Goal: Transaction & Acquisition: Download file/media

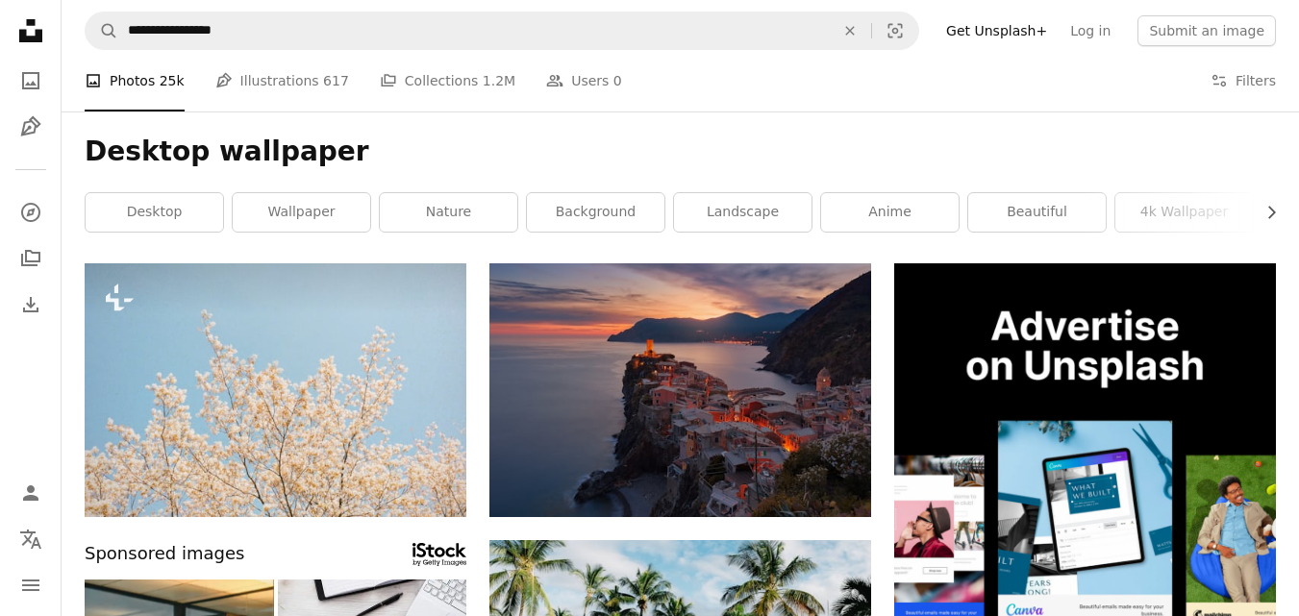
scroll to position [1154, 0]
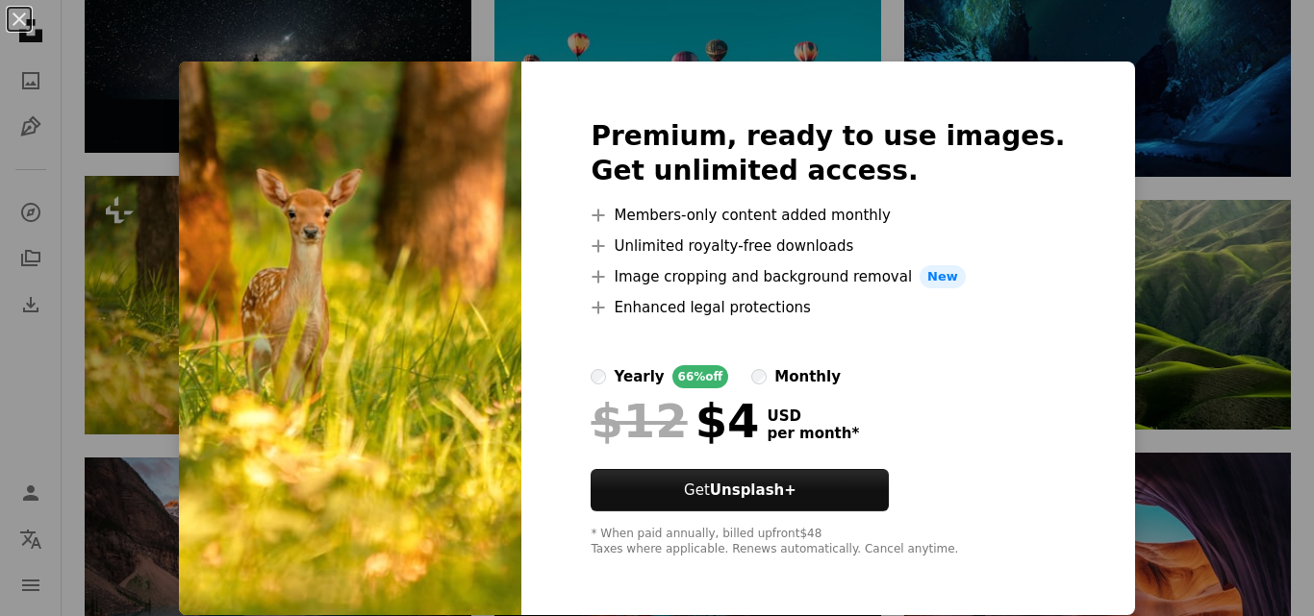
click at [1107, 228] on div "An X shape Premium, ready to use images. Get unlimited access. A plus sign Memb…" at bounding box center [657, 308] width 1314 height 616
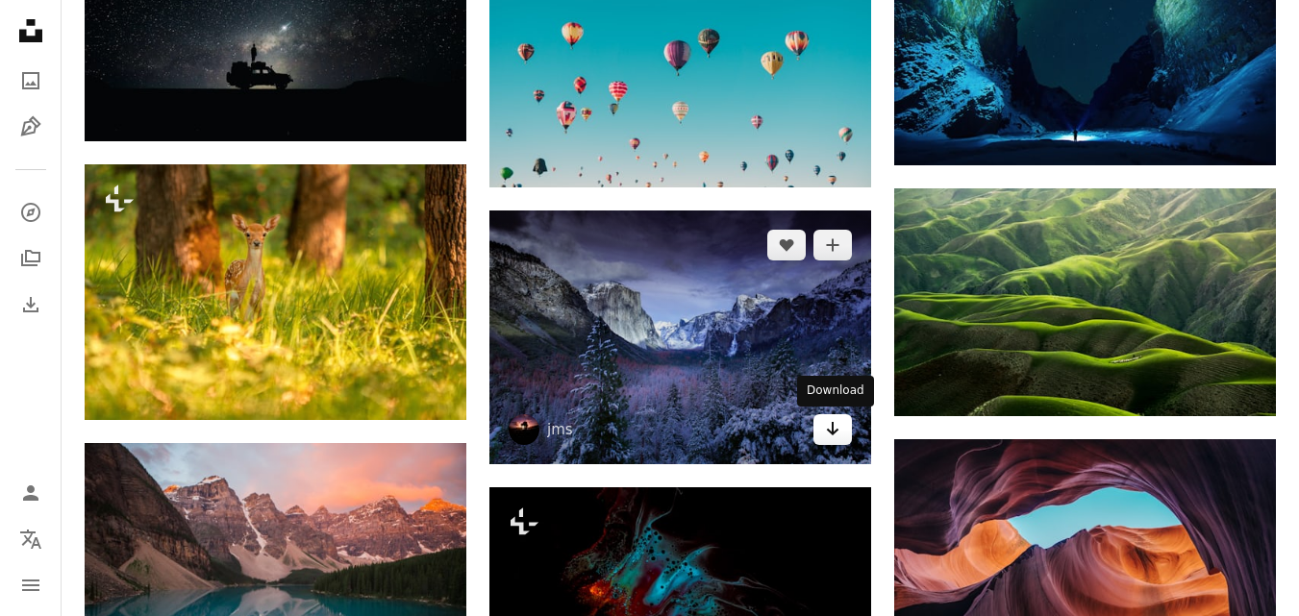
click at [835, 429] on icon "Arrow pointing down" at bounding box center [832, 428] width 15 height 23
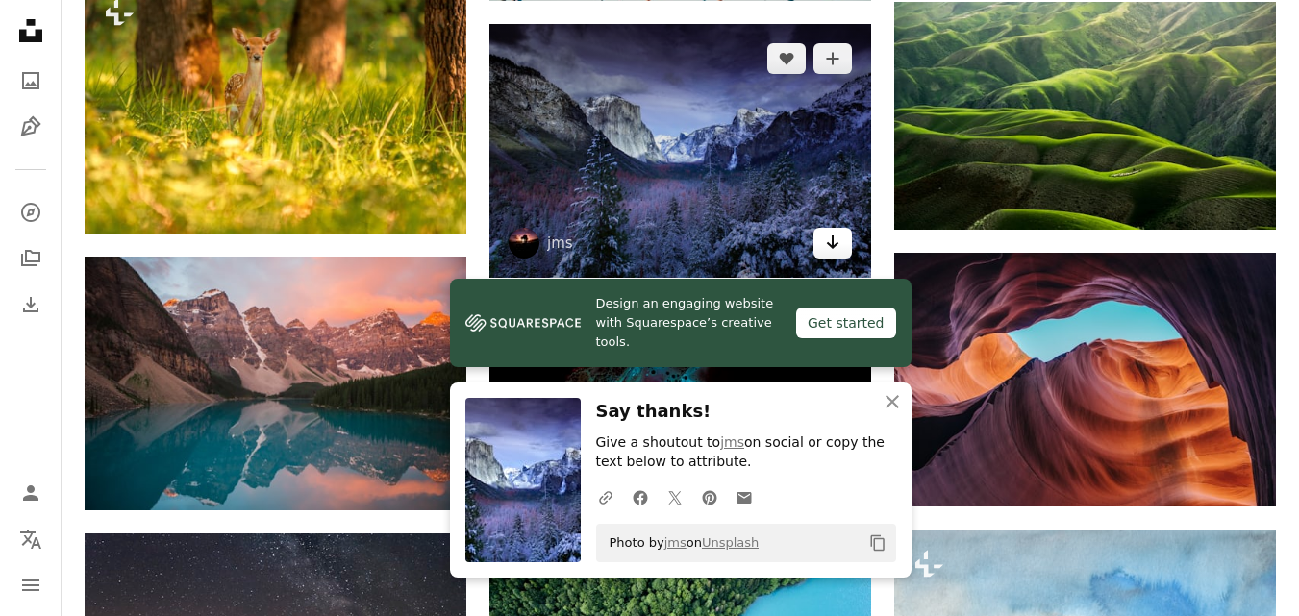
scroll to position [1346, 0]
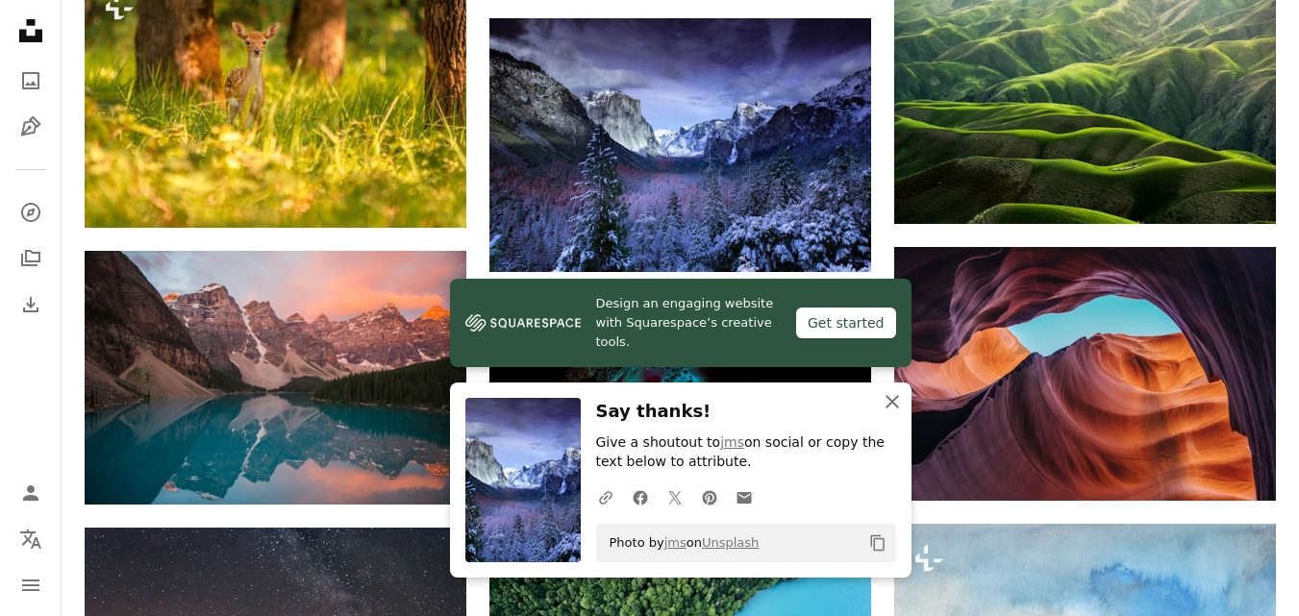
click at [888, 400] on icon "An X shape" at bounding box center [892, 401] width 23 height 23
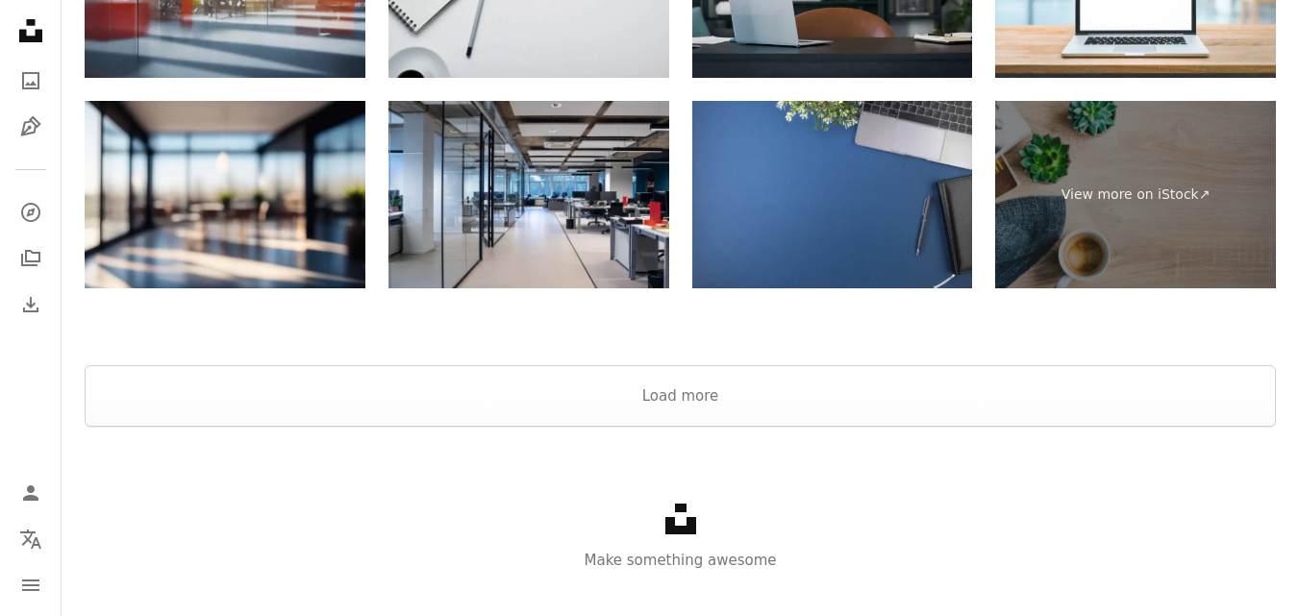
scroll to position [2675, 0]
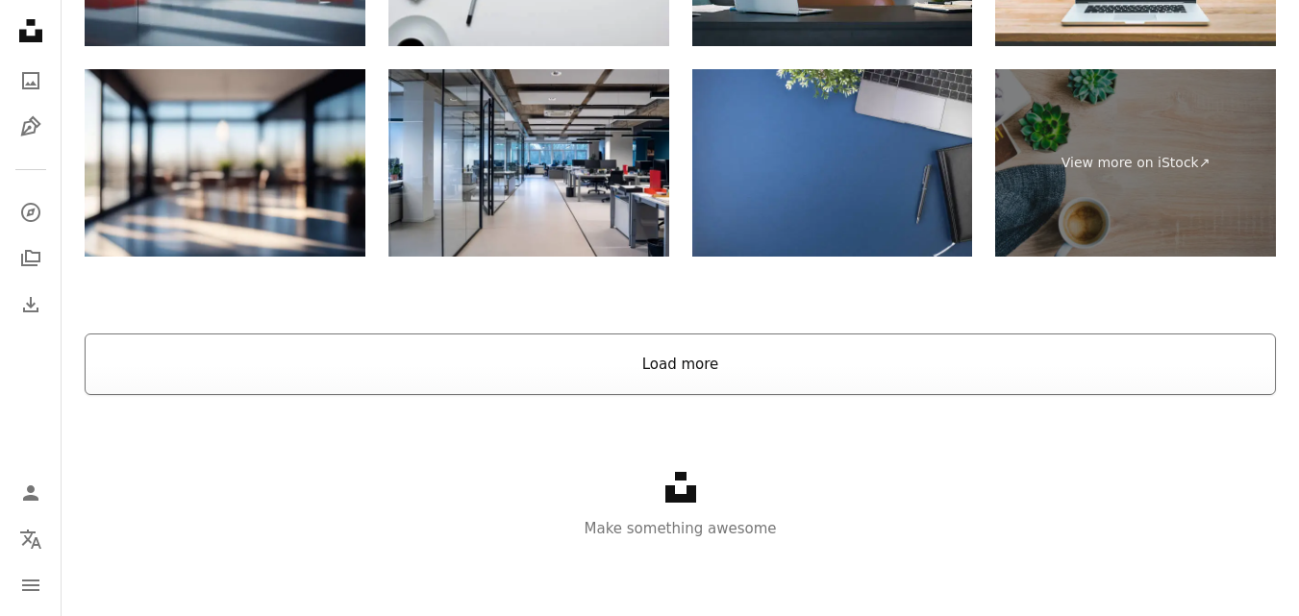
click at [704, 369] on button "Load more" at bounding box center [681, 365] width 1192 height 62
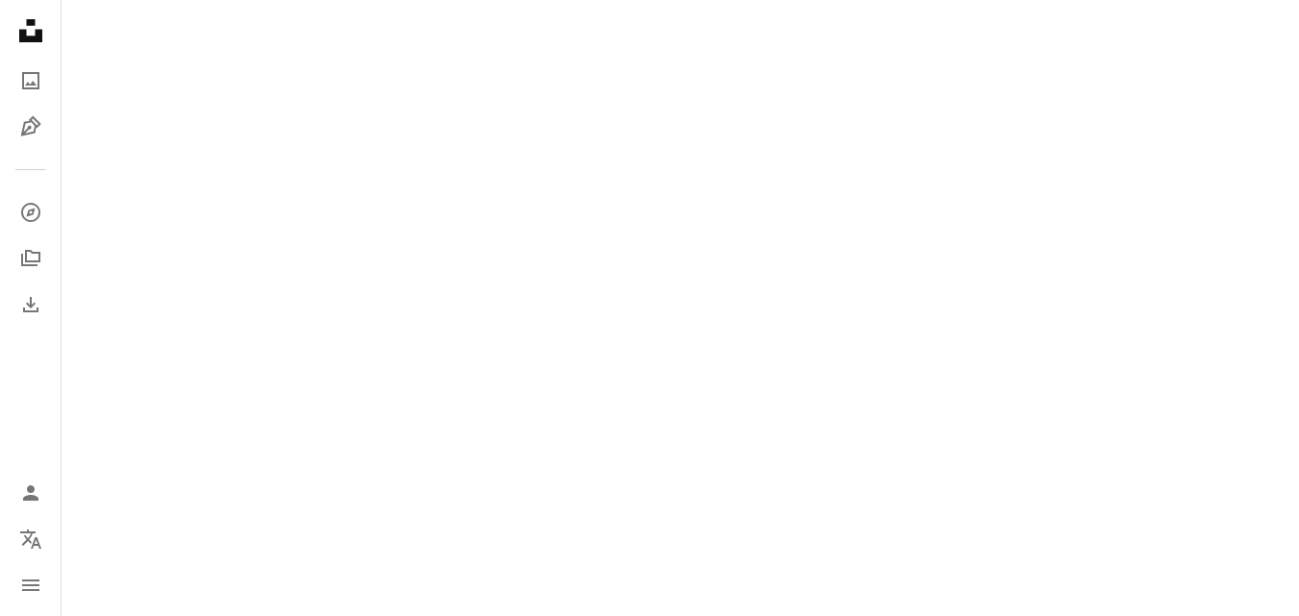
scroll to position [2094, 0]
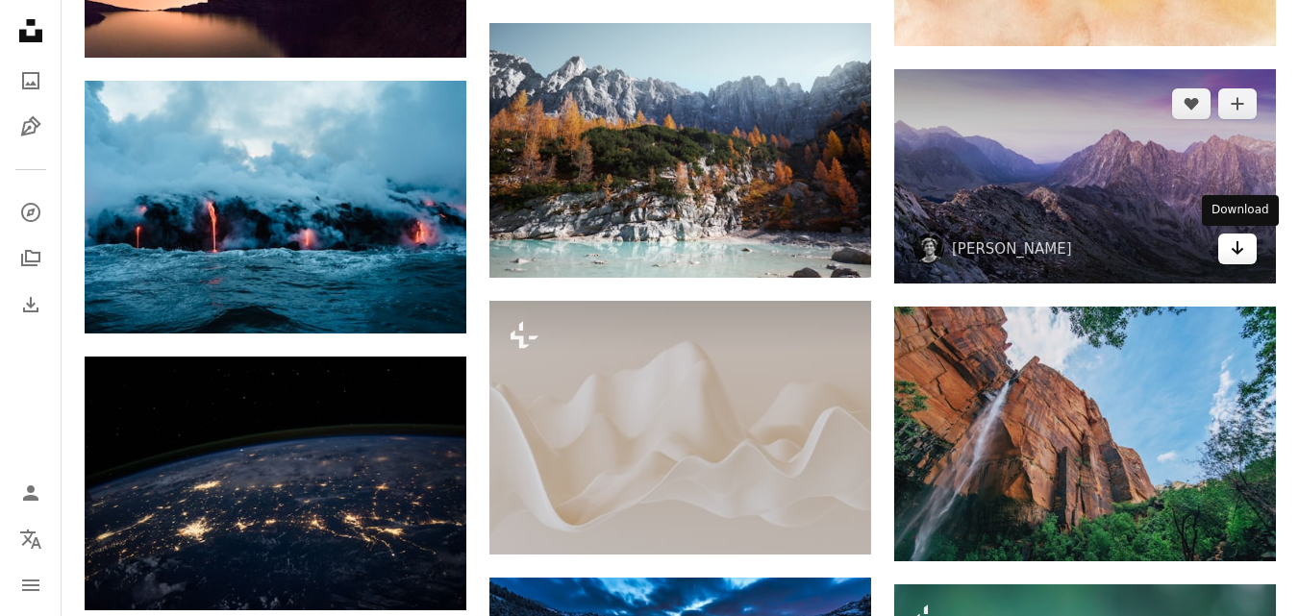
click at [1244, 251] on icon "Arrow pointing down" at bounding box center [1237, 248] width 15 height 23
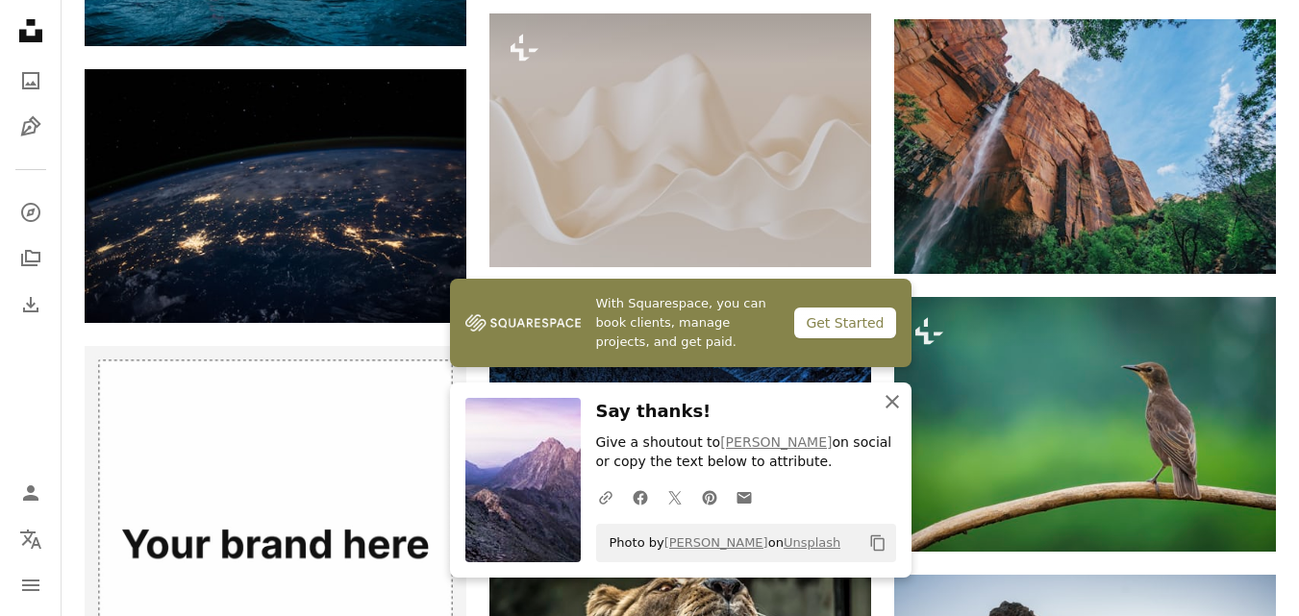
scroll to position [2382, 0]
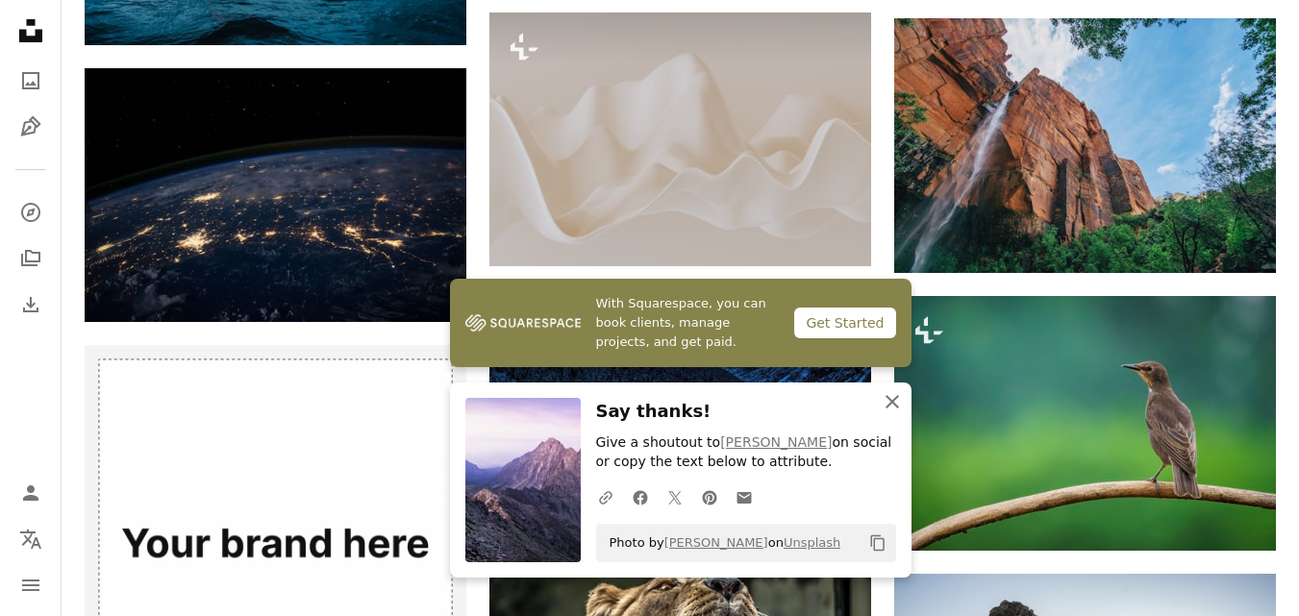
click at [896, 397] on icon "button" at bounding box center [892, 401] width 13 height 13
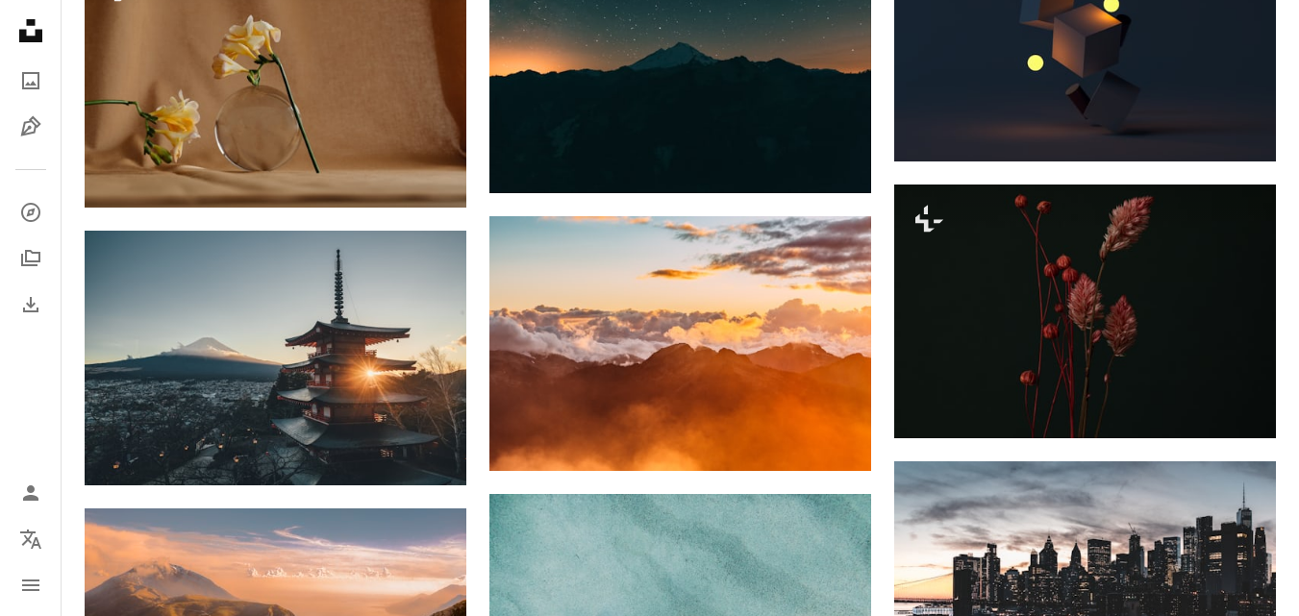
scroll to position [5748, 0]
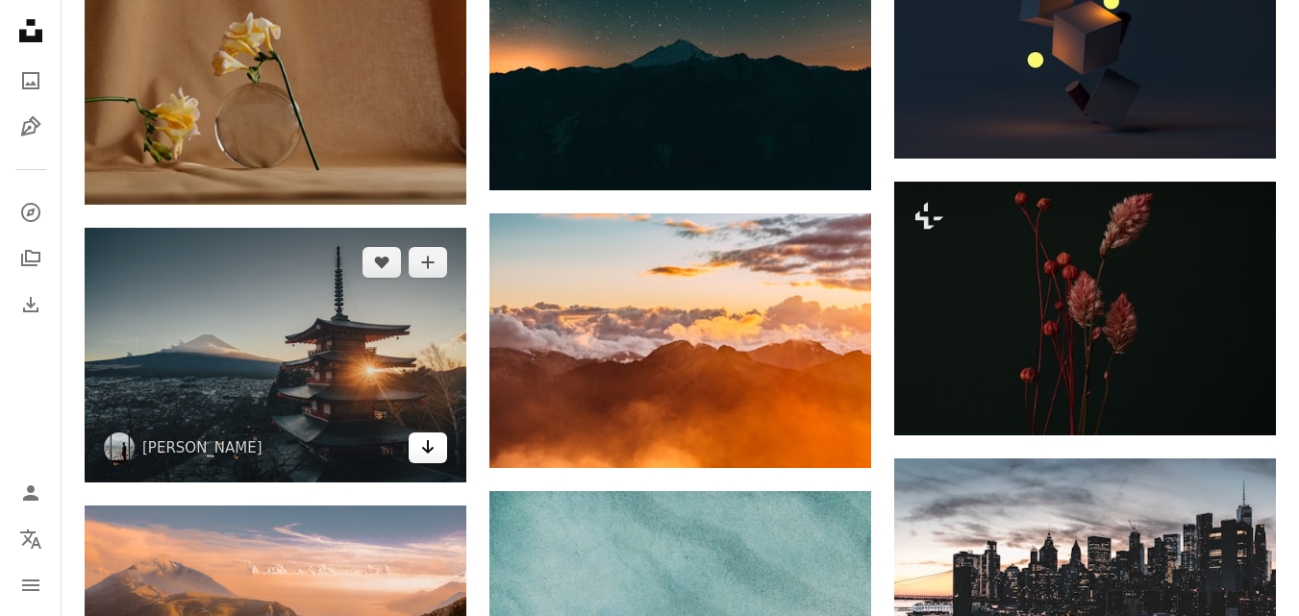
click at [429, 445] on icon "Download" at bounding box center [428, 446] width 13 height 13
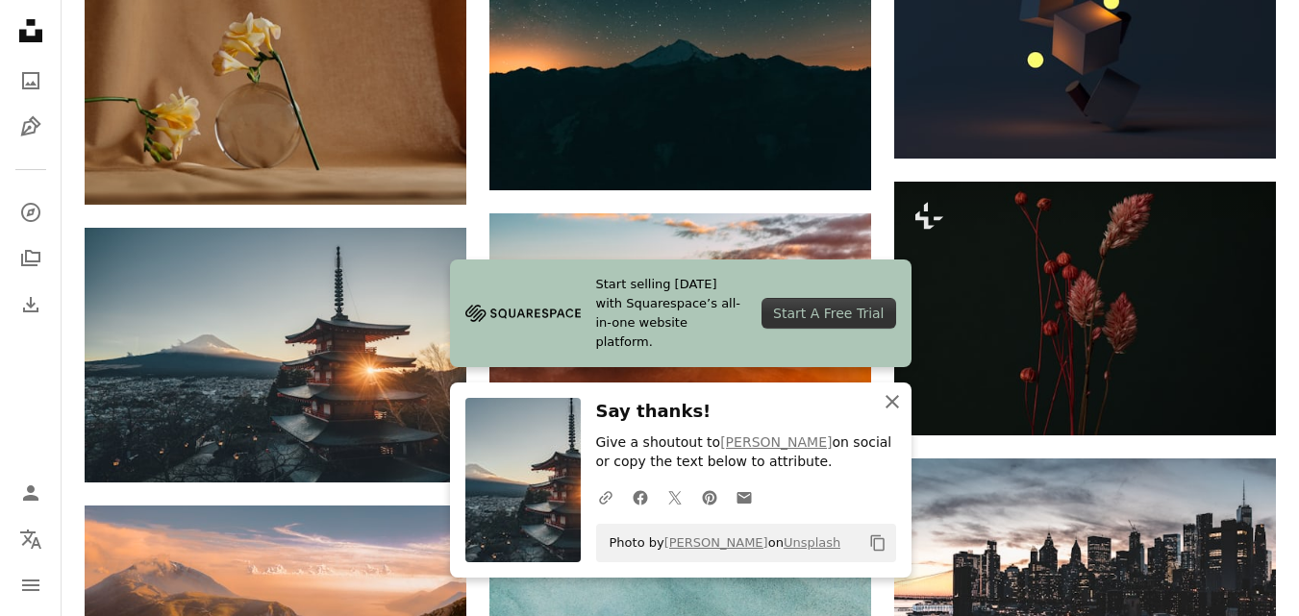
click at [894, 400] on icon "button" at bounding box center [892, 401] width 13 height 13
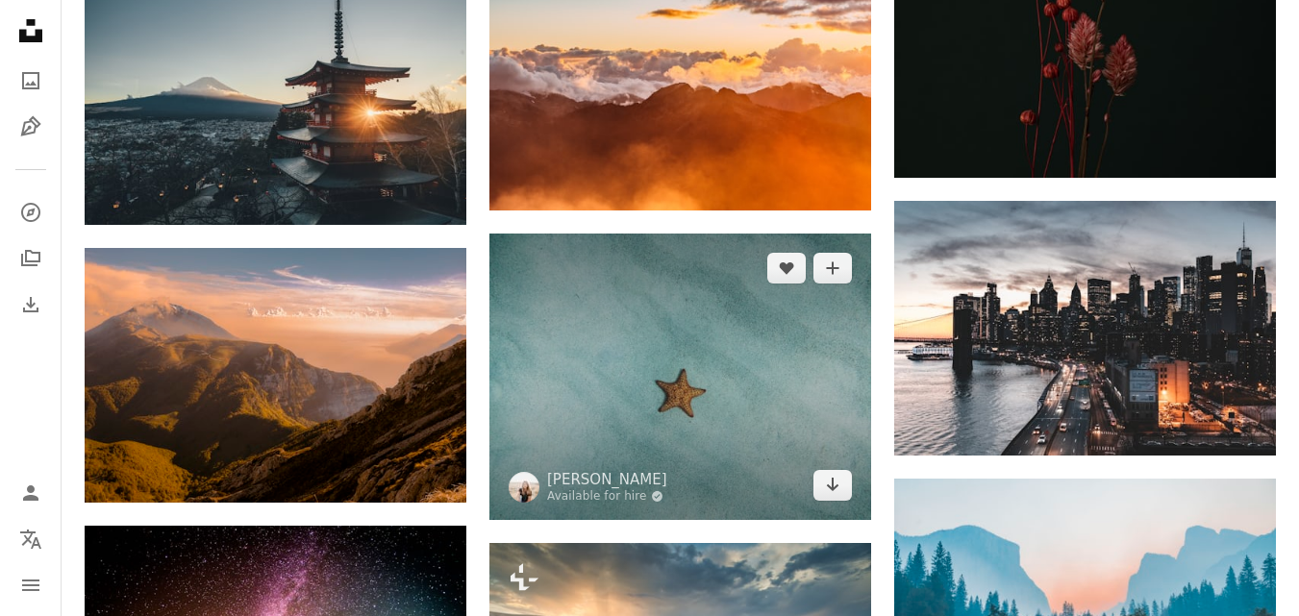
scroll to position [6037, 0]
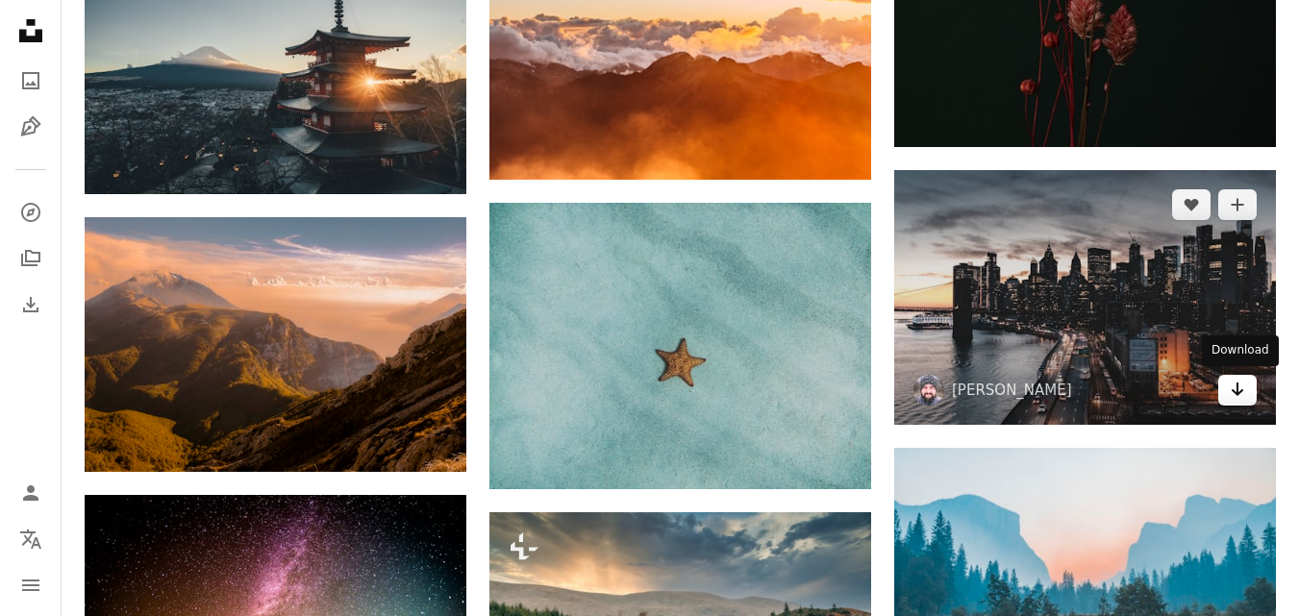
click at [1236, 395] on icon "Arrow pointing down" at bounding box center [1237, 389] width 15 height 23
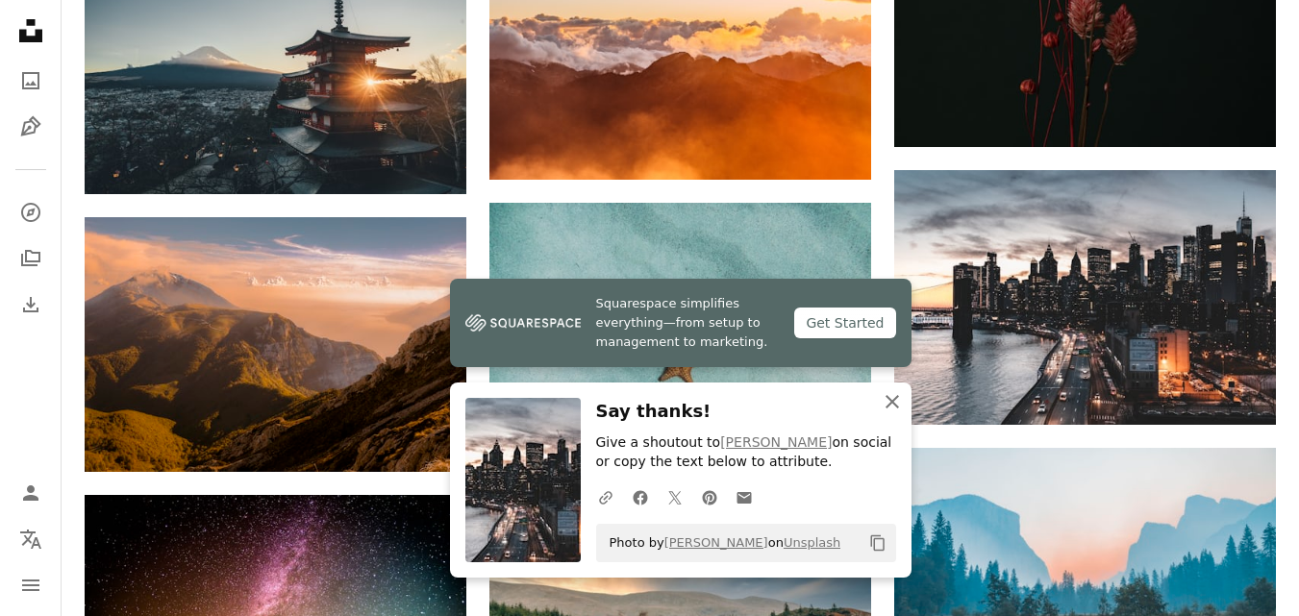
click at [892, 406] on icon "An X shape" at bounding box center [892, 401] width 23 height 23
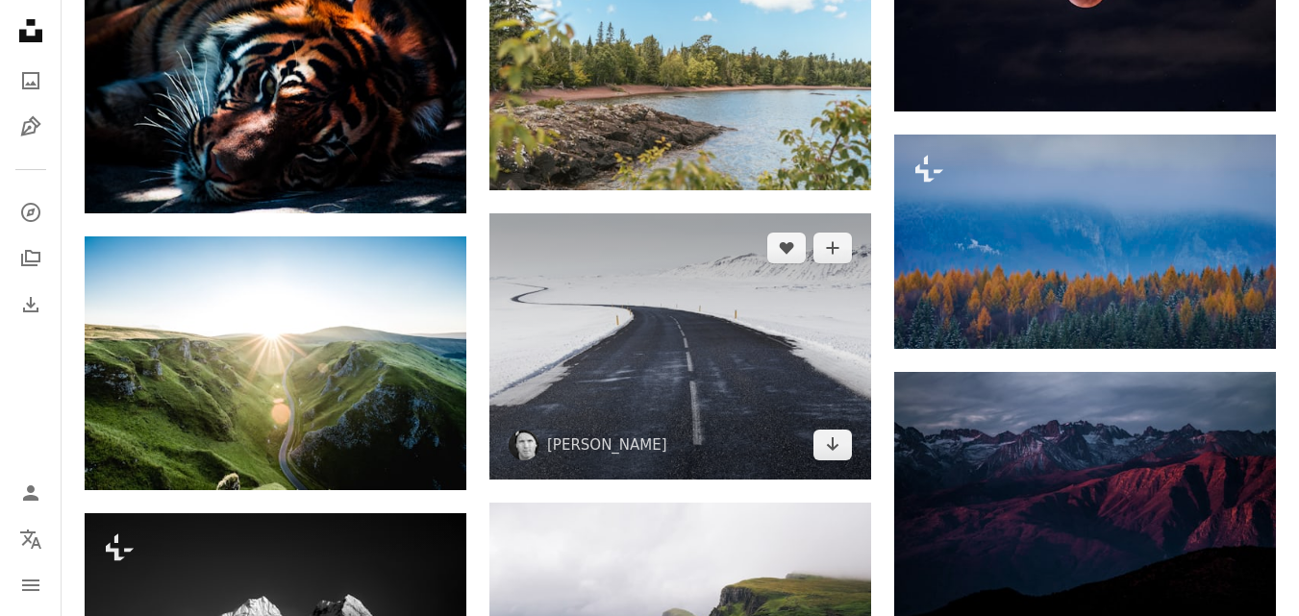
scroll to position [7479, 0]
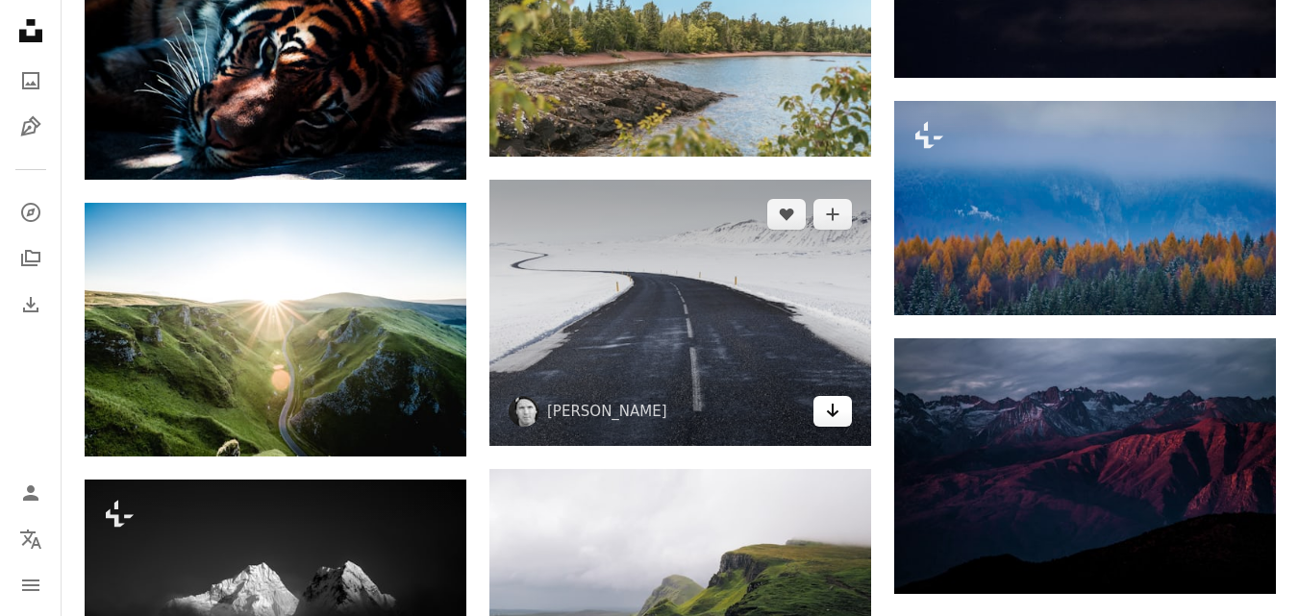
click at [823, 411] on link "Arrow pointing down" at bounding box center [833, 411] width 38 height 31
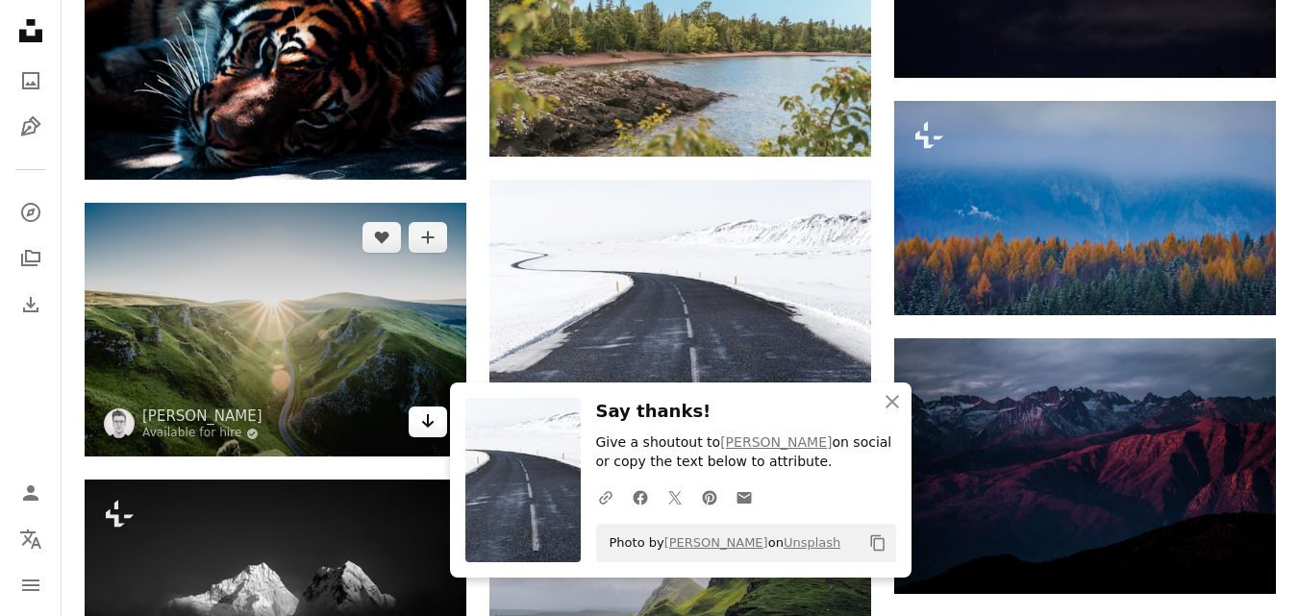
click at [423, 423] on icon "Arrow pointing down" at bounding box center [427, 421] width 15 height 23
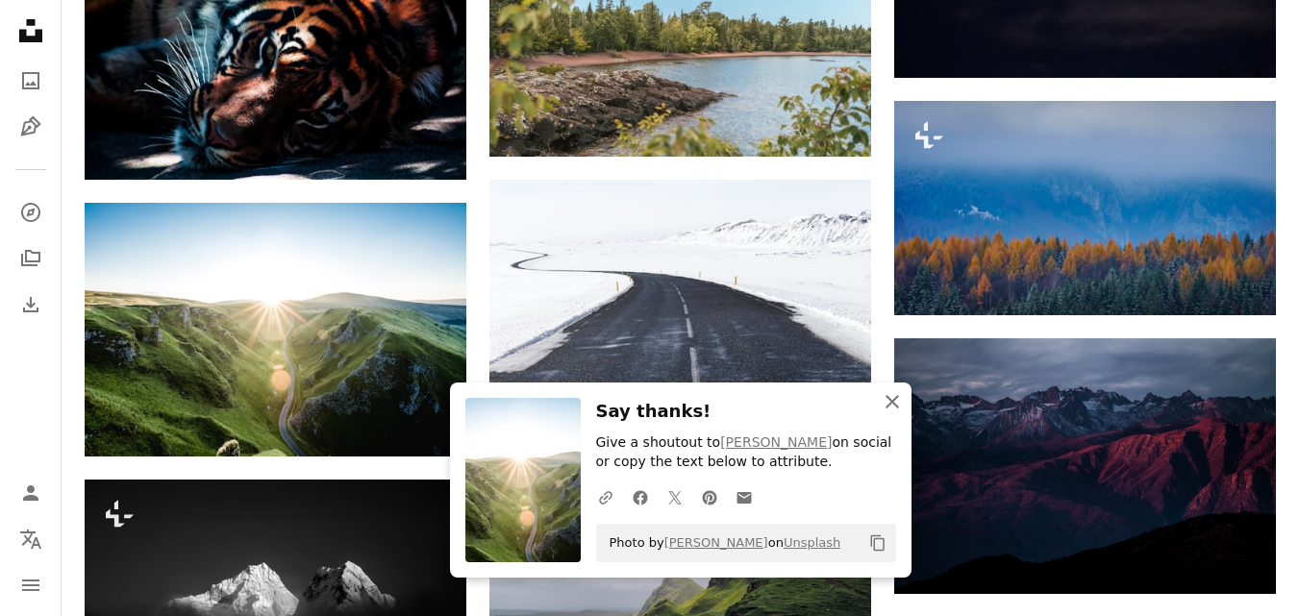
click at [897, 396] on icon "button" at bounding box center [892, 401] width 13 height 13
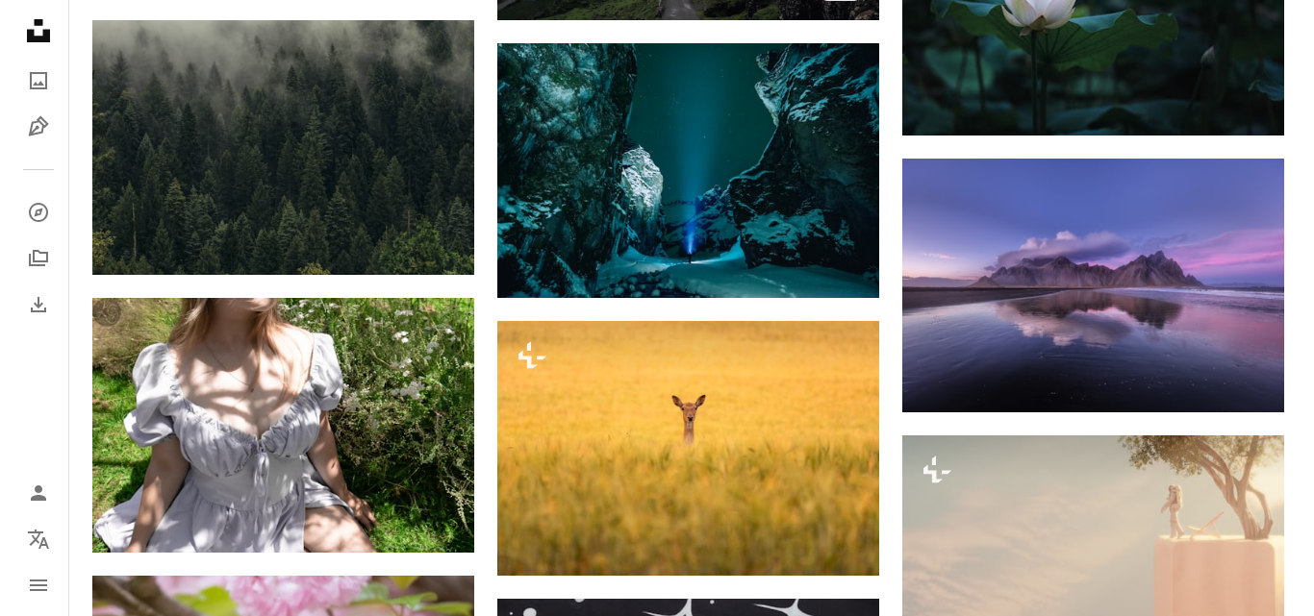
scroll to position [8249, 0]
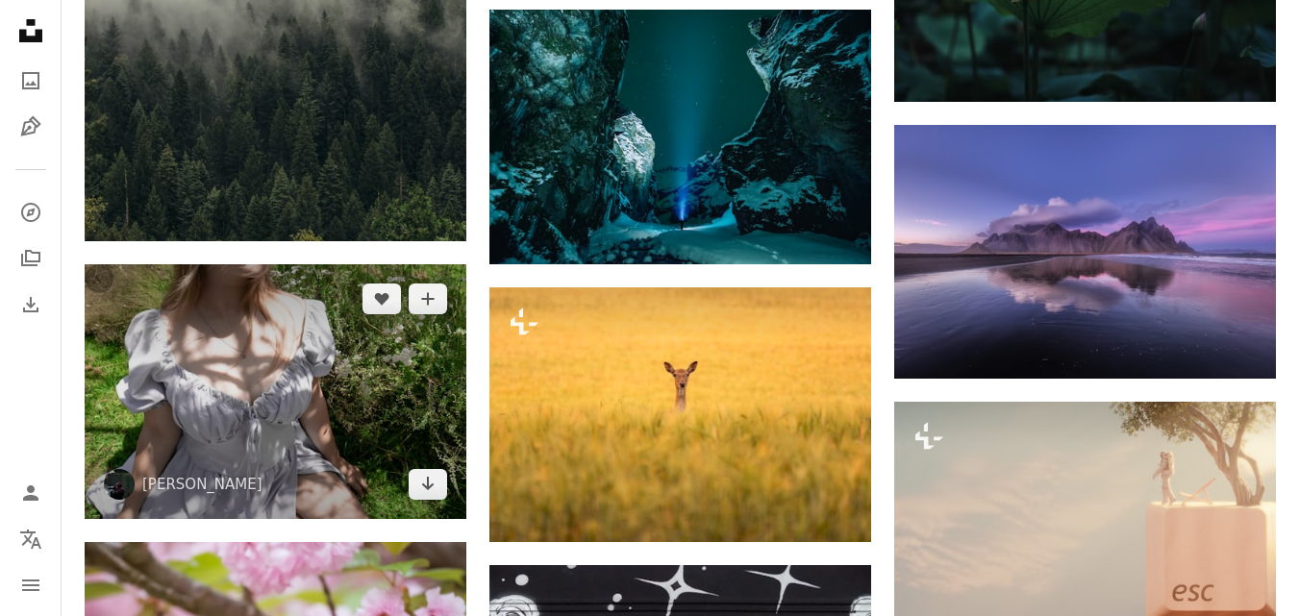
click at [309, 398] on img at bounding box center [276, 391] width 382 height 255
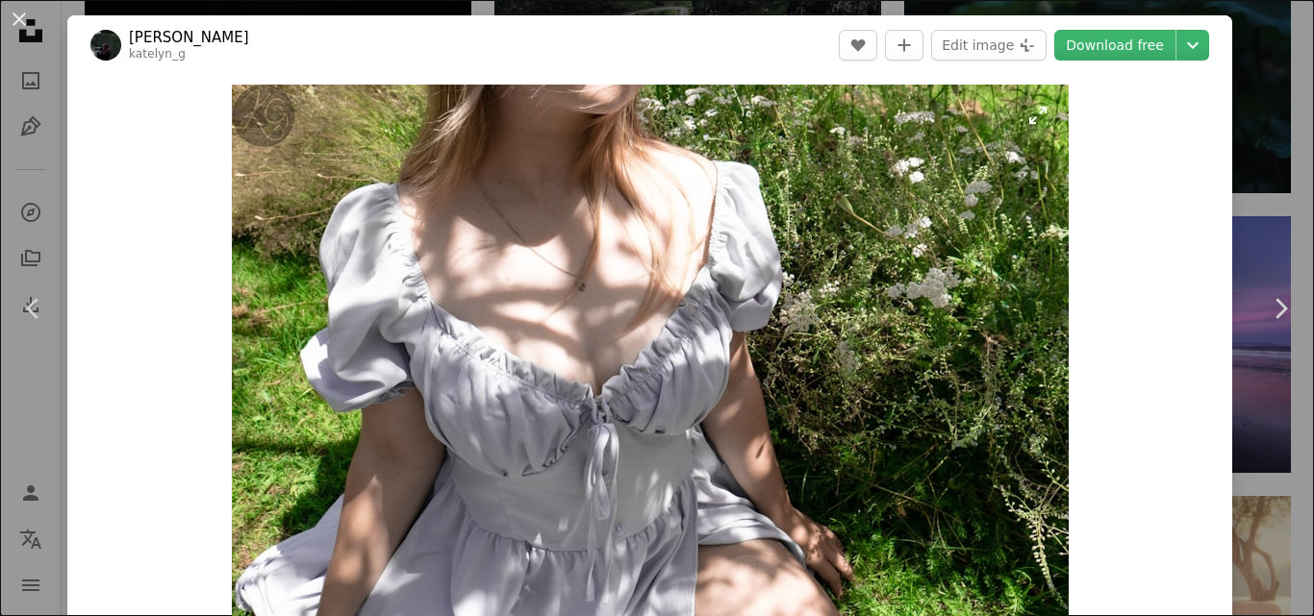
click at [571, 377] on img "Zoom in on this image" at bounding box center [650, 364] width 837 height 559
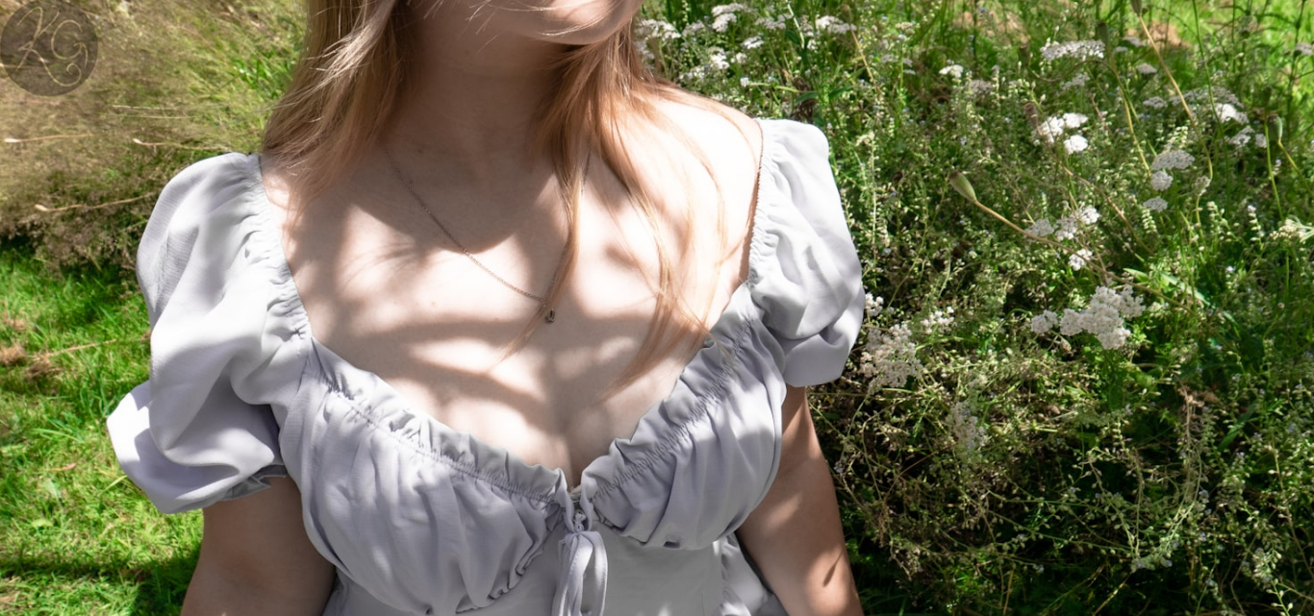
scroll to position [122, 0]
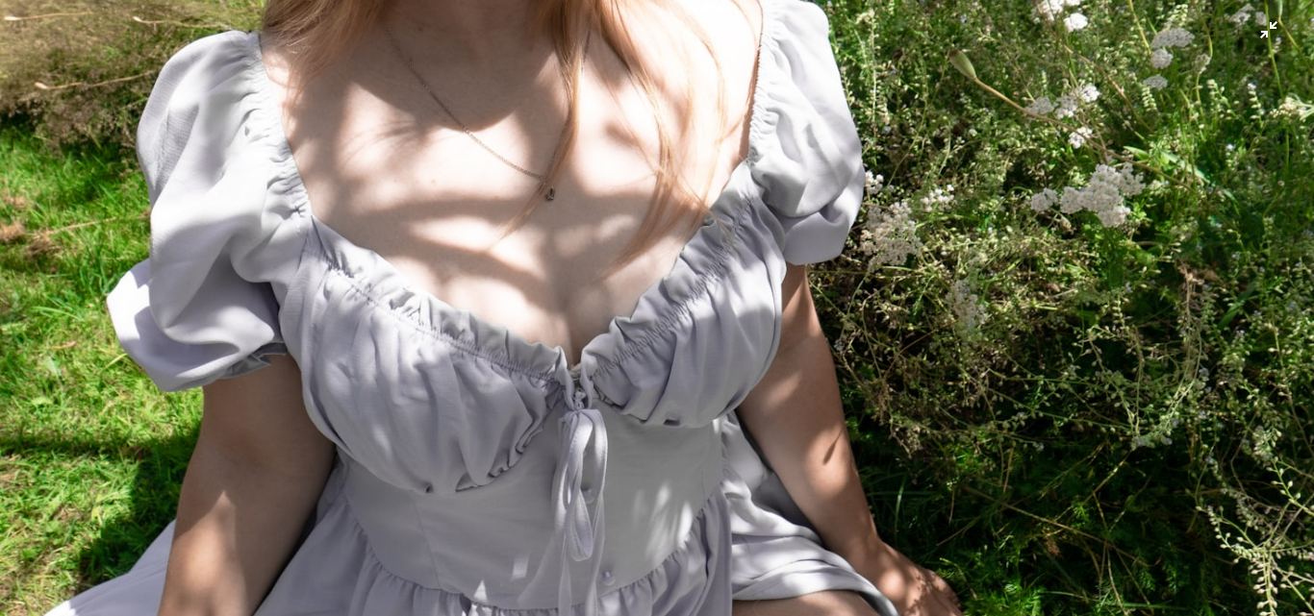
click at [693, 341] on img "Zoom out on this image" at bounding box center [657, 316] width 1316 height 878
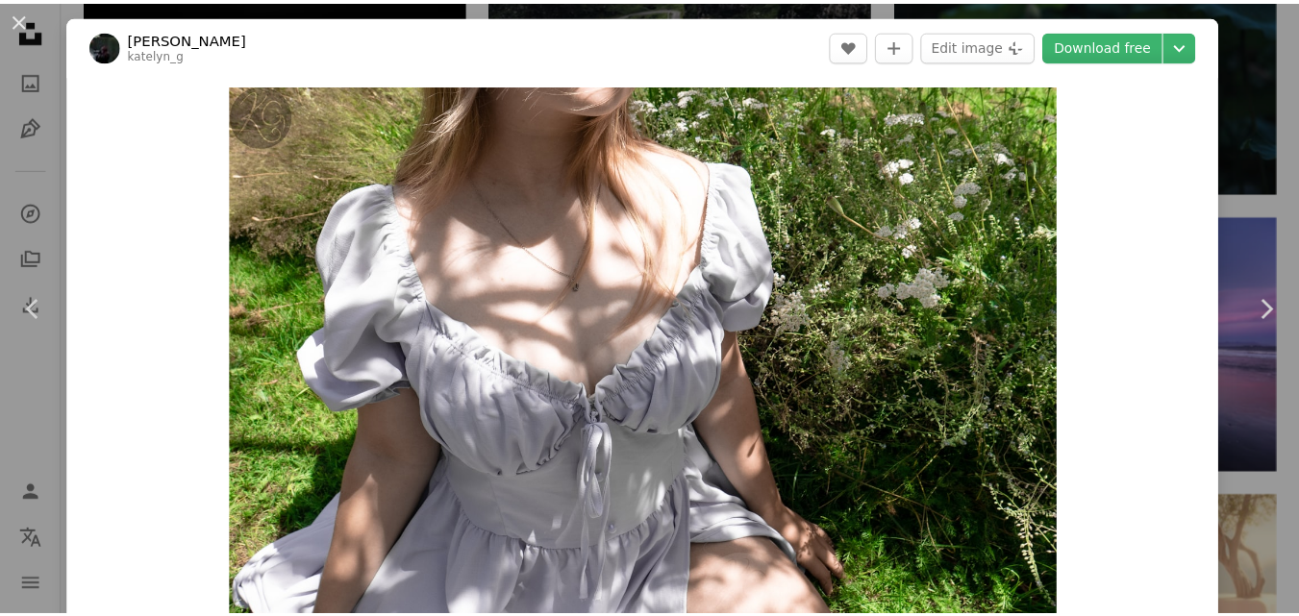
scroll to position [27, 0]
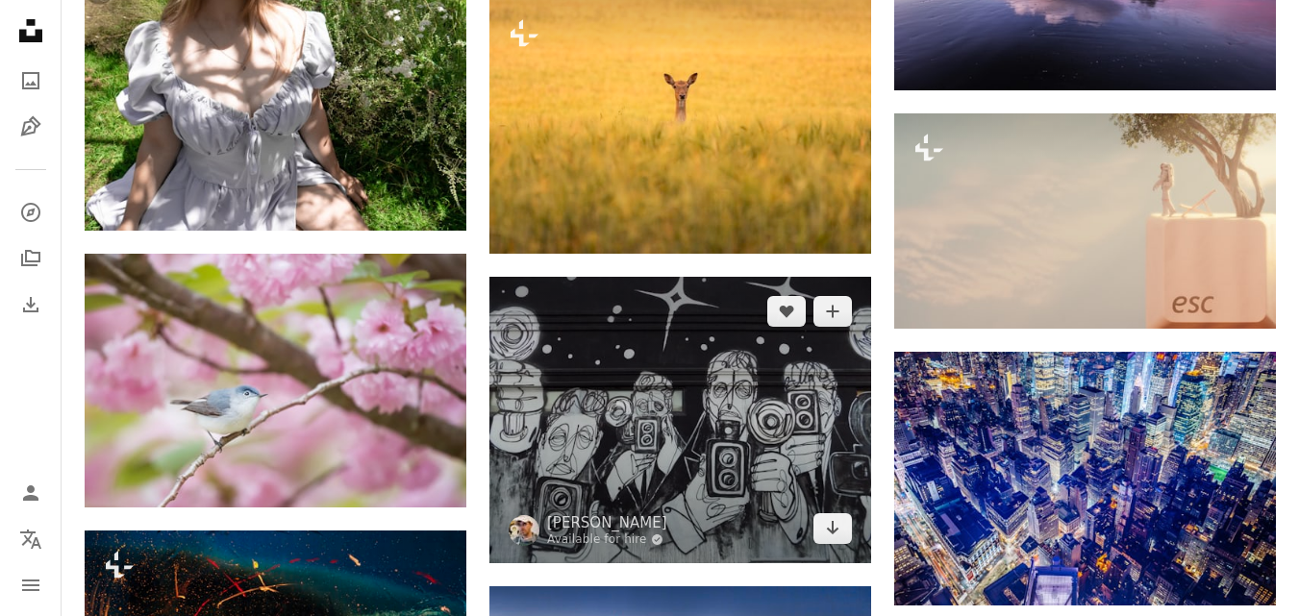
scroll to position [8633, 0]
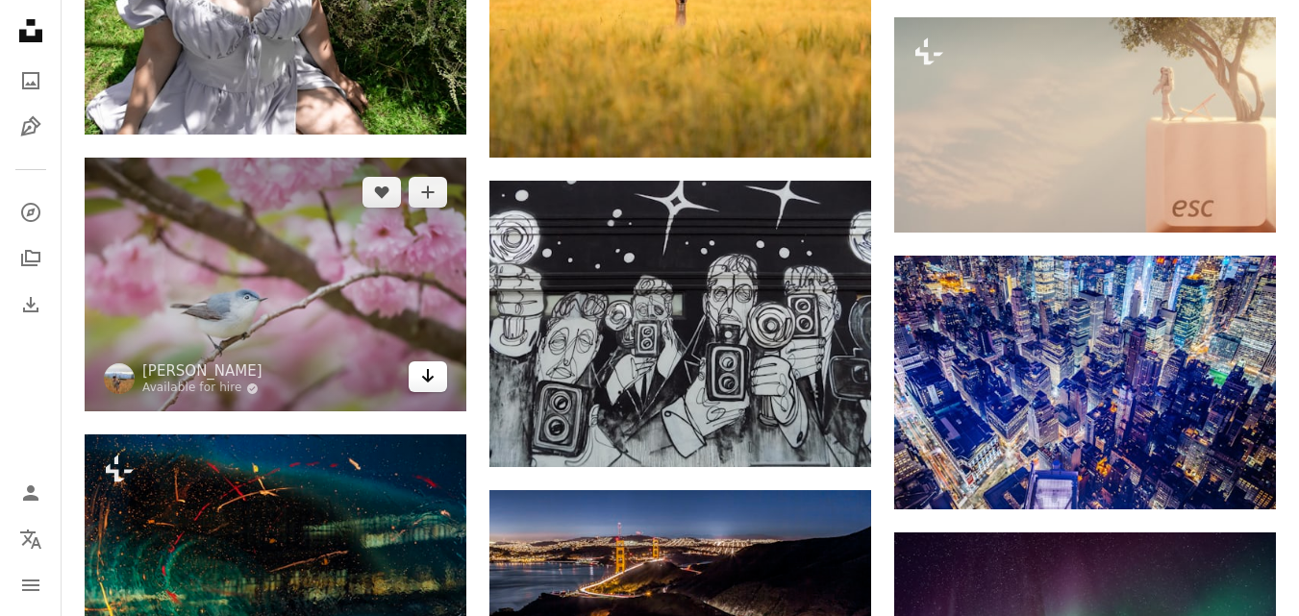
click at [432, 381] on icon "Arrow pointing down" at bounding box center [427, 375] width 15 height 23
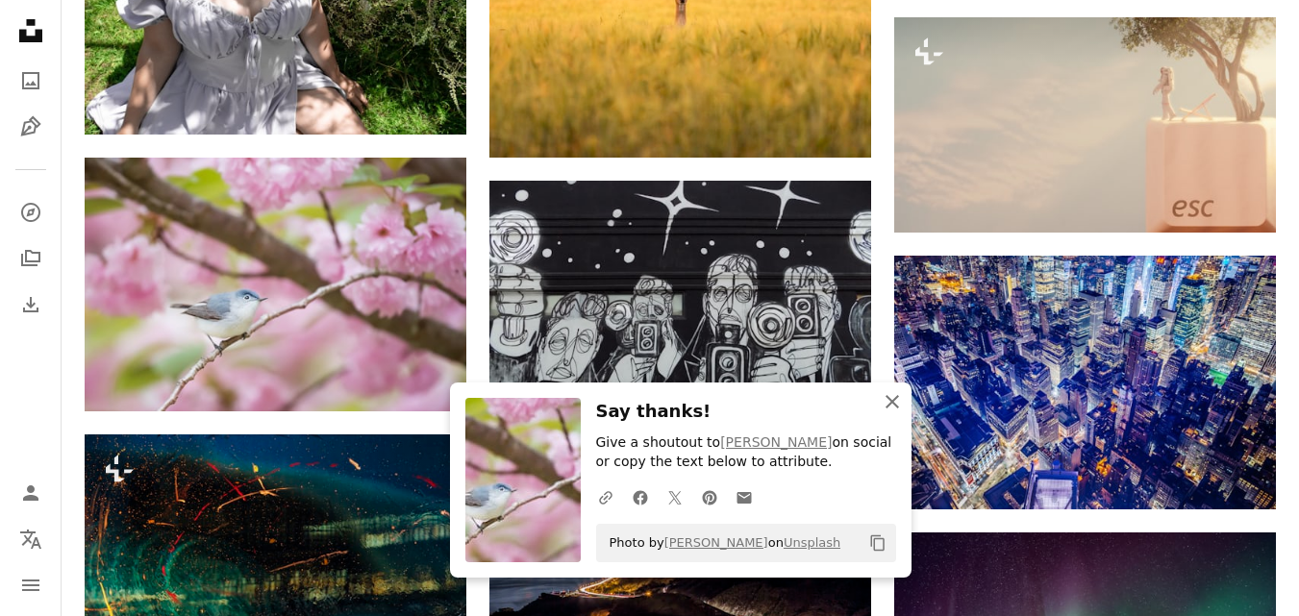
click at [898, 404] on icon "An X shape" at bounding box center [892, 401] width 23 height 23
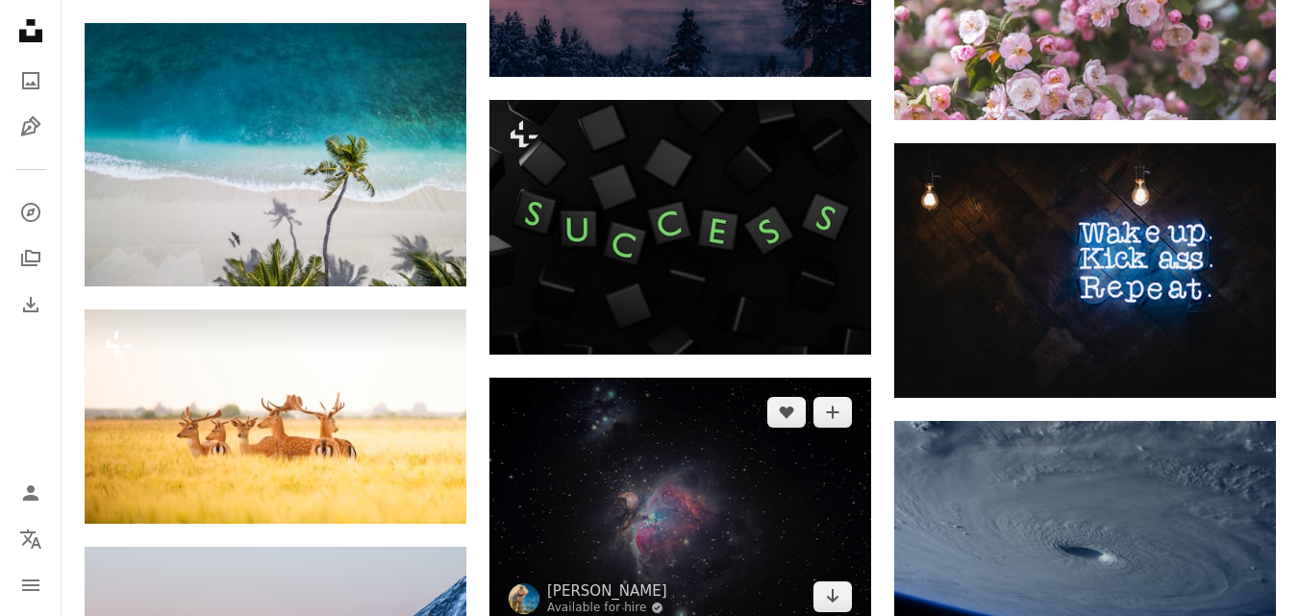
scroll to position [9883, 0]
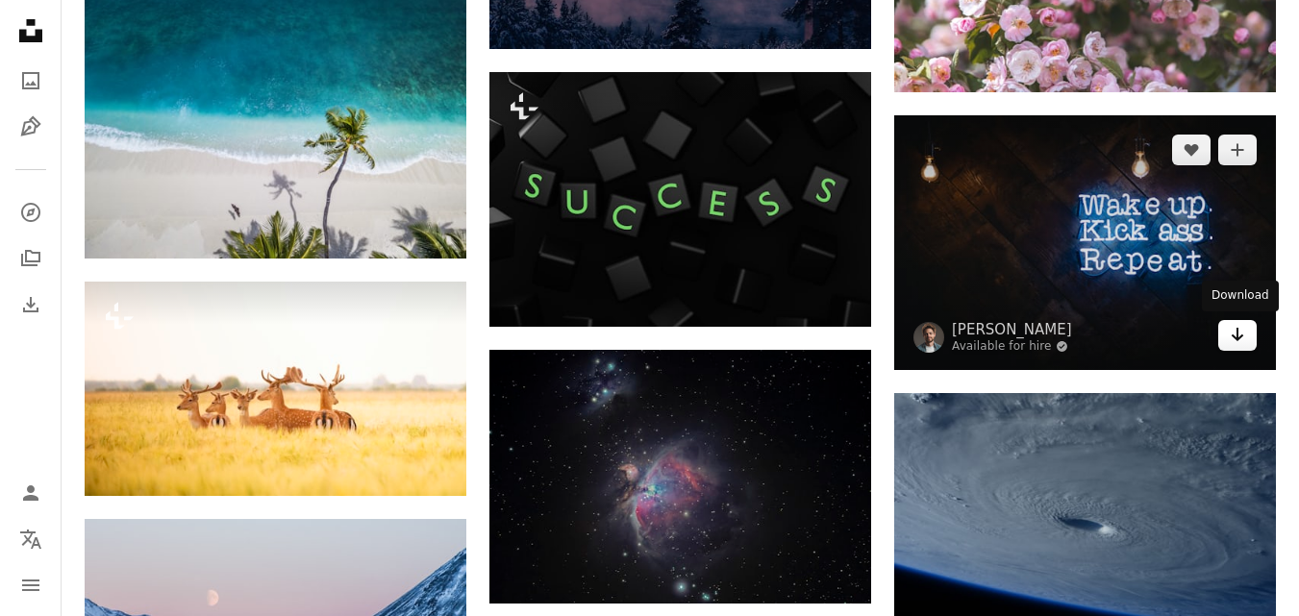
click at [1243, 337] on icon "Arrow pointing down" at bounding box center [1237, 334] width 15 height 23
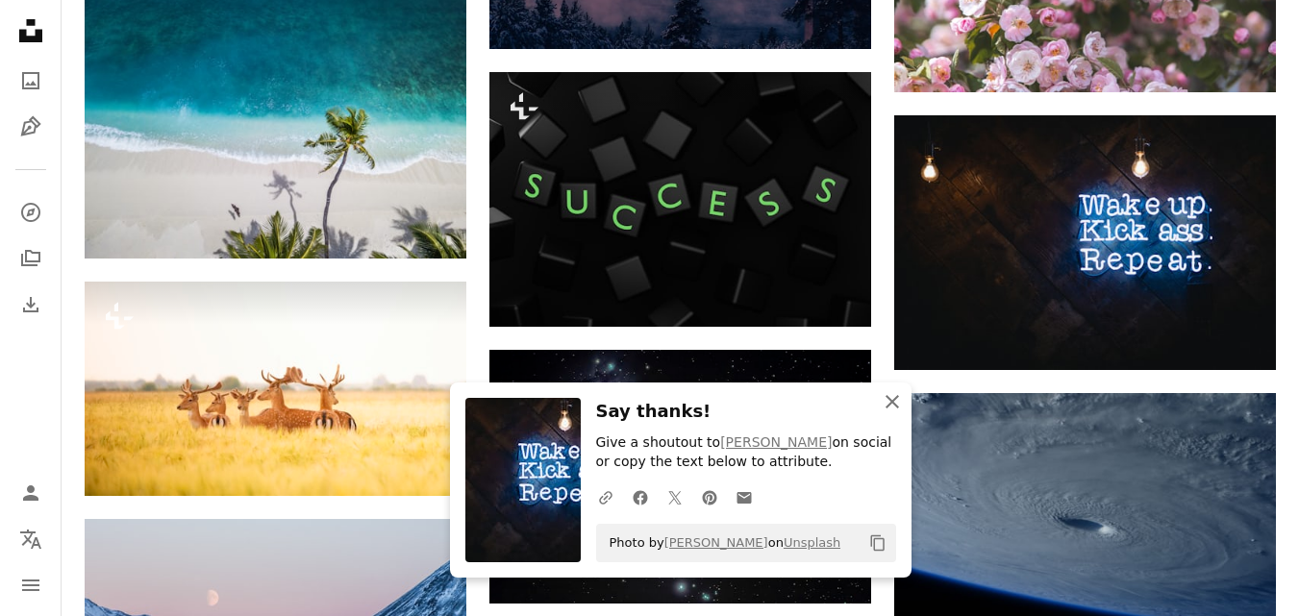
click at [891, 399] on icon "button" at bounding box center [892, 401] width 13 height 13
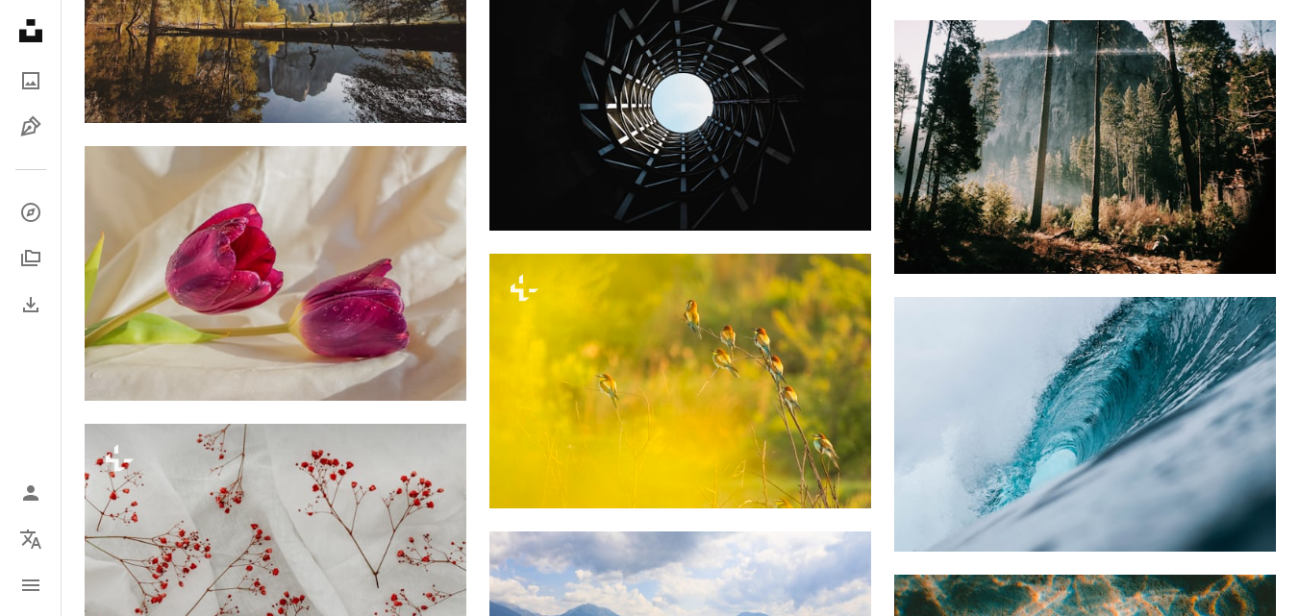
scroll to position [10845, 0]
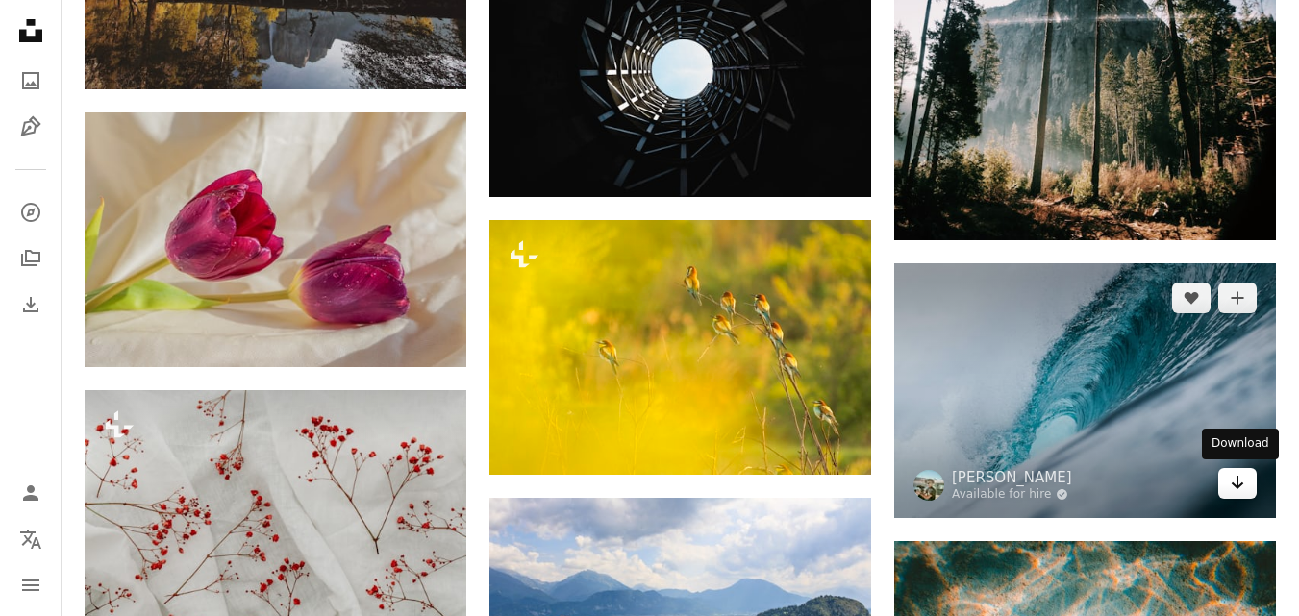
click at [1231, 481] on icon "Arrow pointing down" at bounding box center [1237, 482] width 15 height 23
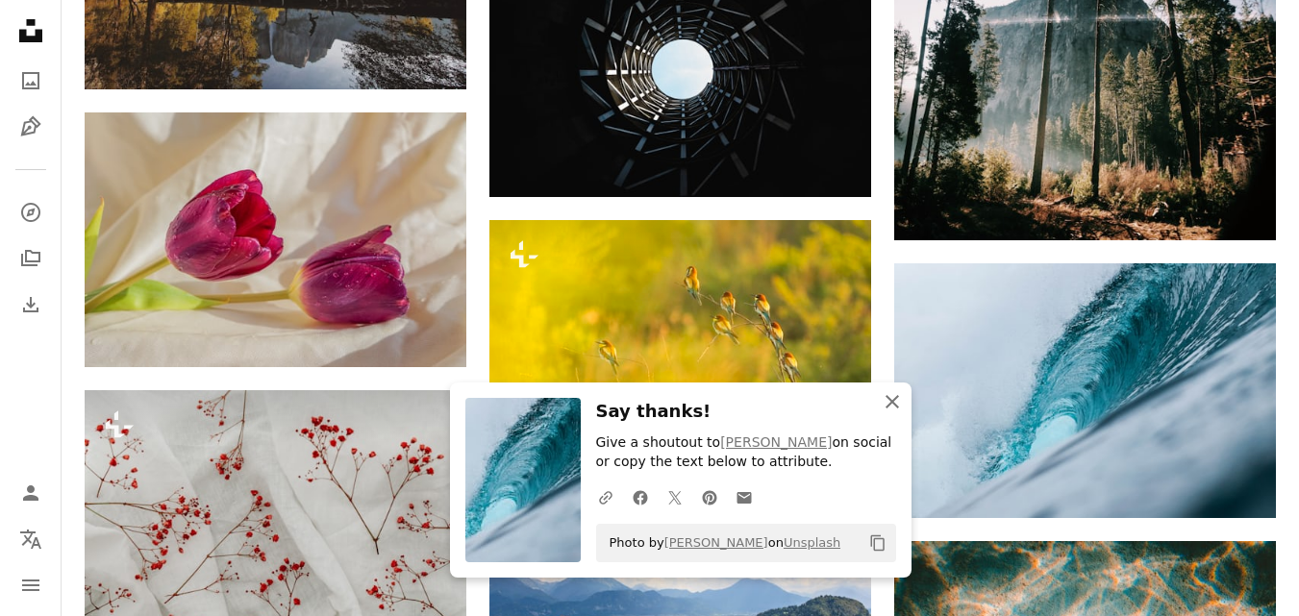
click at [900, 396] on icon "An X shape" at bounding box center [892, 401] width 23 height 23
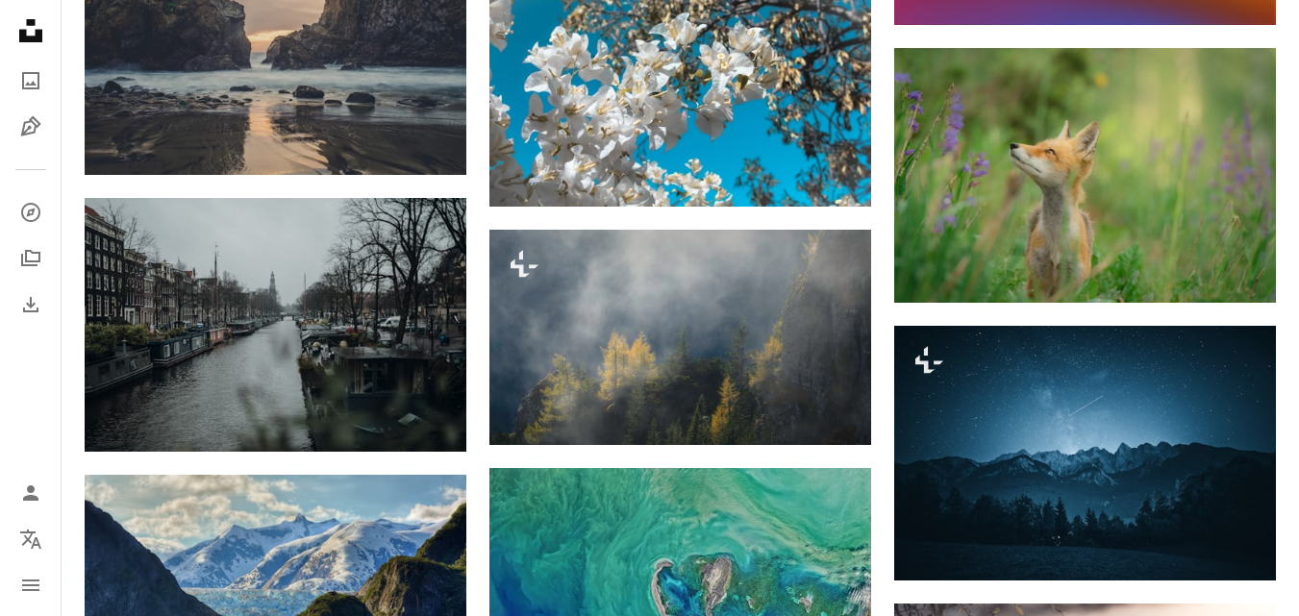
scroll to position [12769, 0]
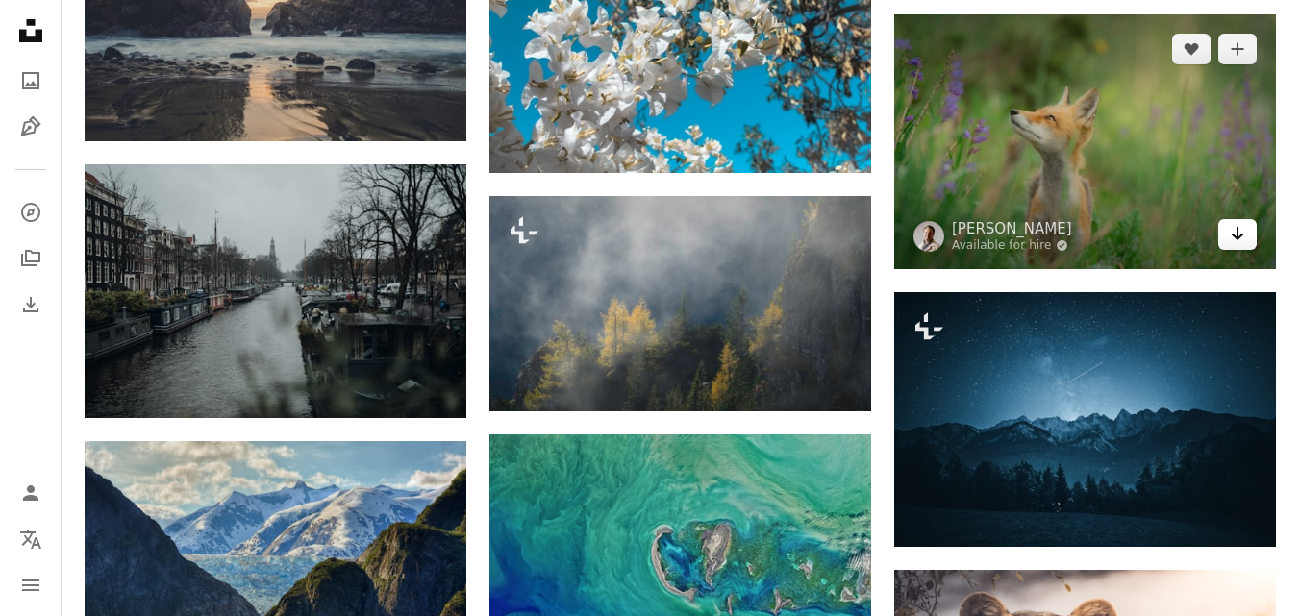
click at [1239, 236] on icon "Download" at bounding box center [1238, 233] width 13 height 13
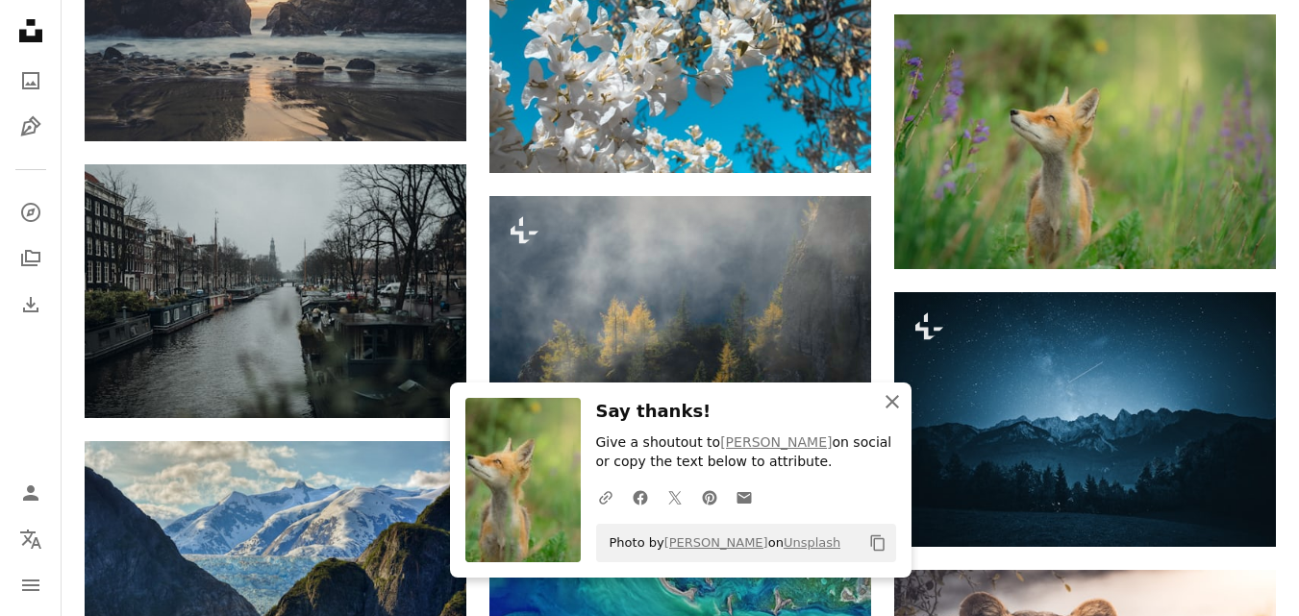
click at [889, 406] on icon "button" at bounding box center [892, 401] width 13 height 13
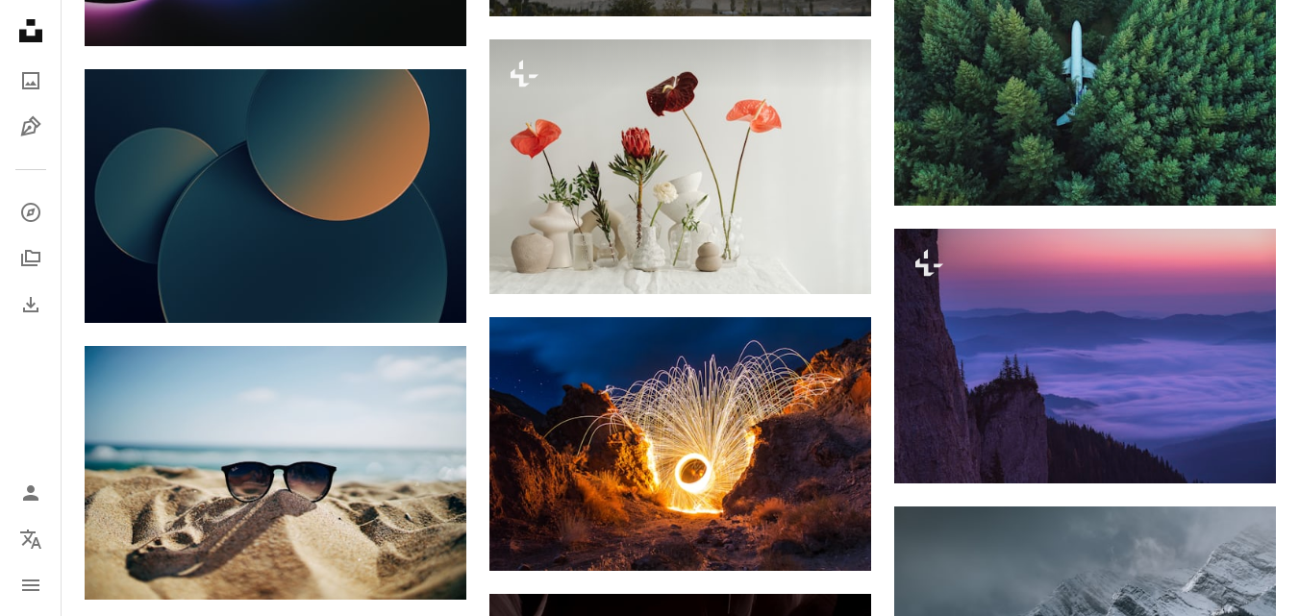
scroll to position [14019, 0]
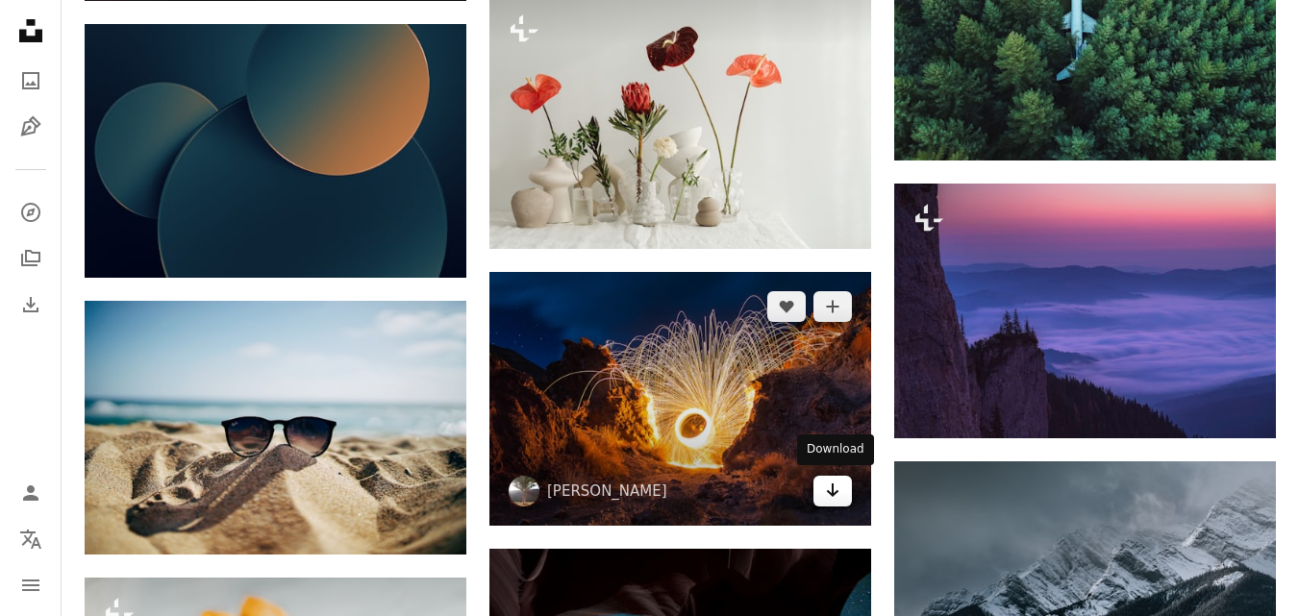
click at [826, 488] on icon "Arrow pointing down" at bounding box center [832, 490] width 15 height 23
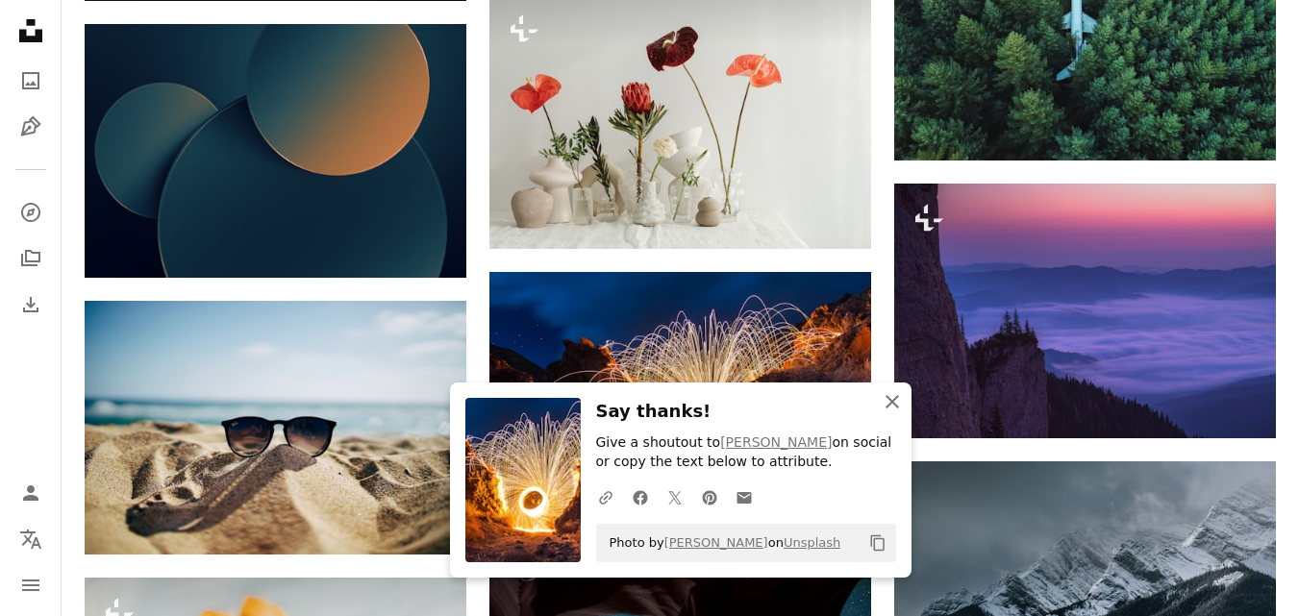
click at [892, 396] on icon "An X shape" at bounding box center [892, 401] width 23 height 23
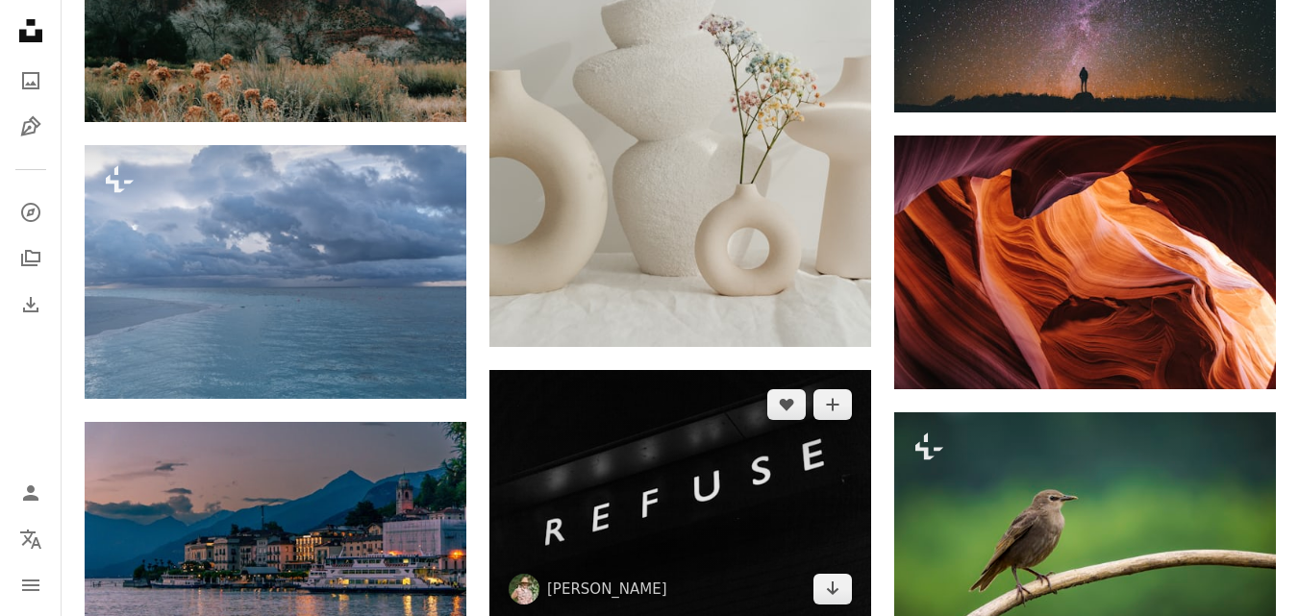
scroll to position [16519, 0]
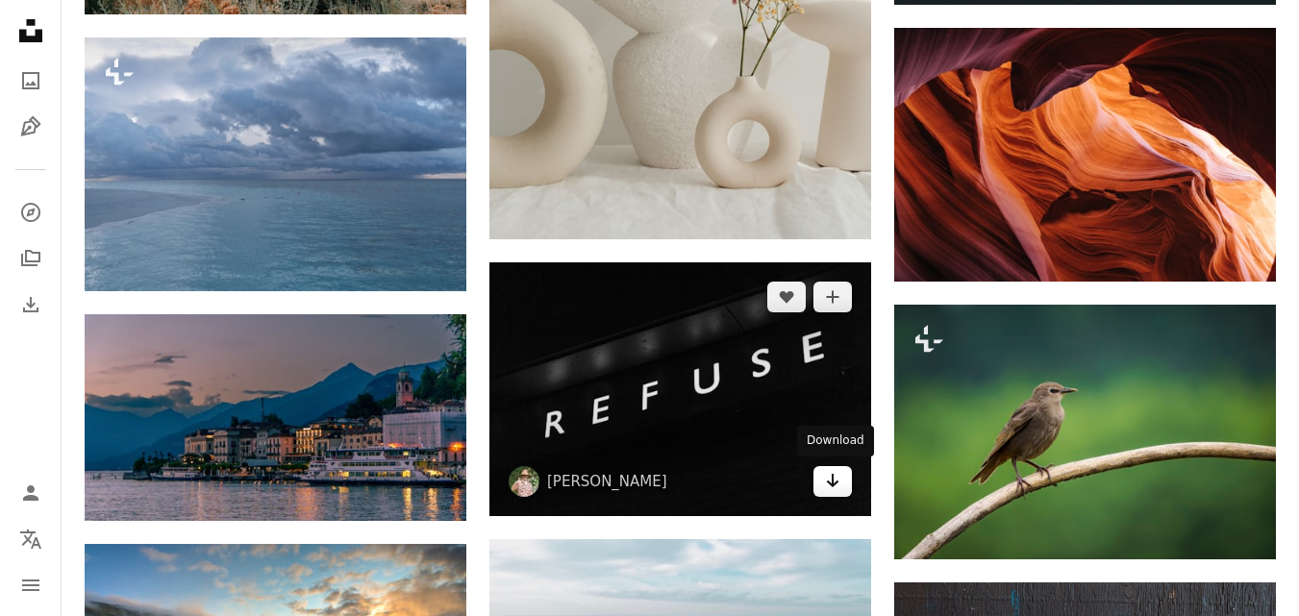
click at [830, 484] on icon "Arrow pointing down" at bounding box center [832, 480] width 15 height 23
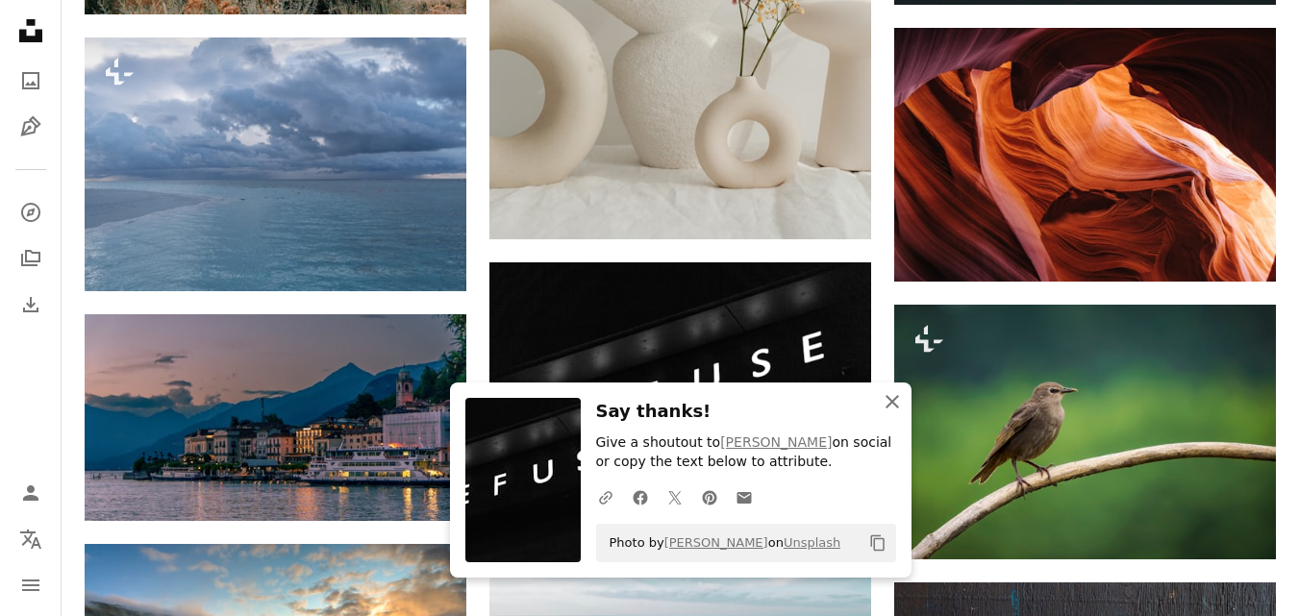
click at [893, 410] on icon "An X shape" at bounding box center [892, 401] width 23 height 23
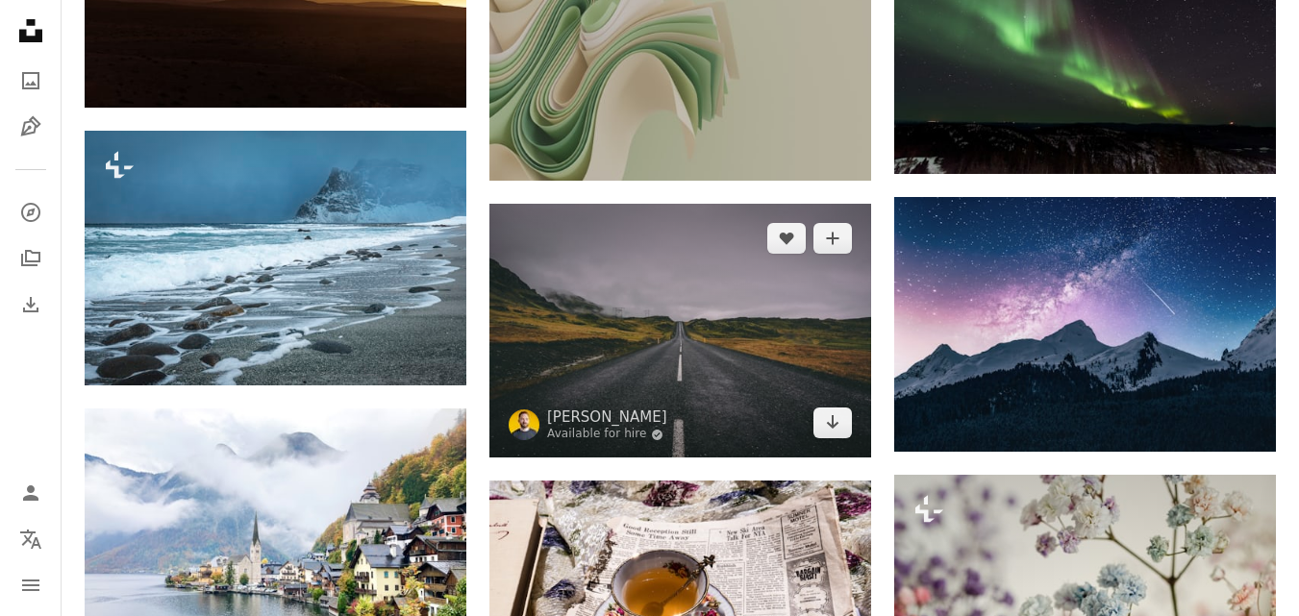
scroll to position [17481, 0]
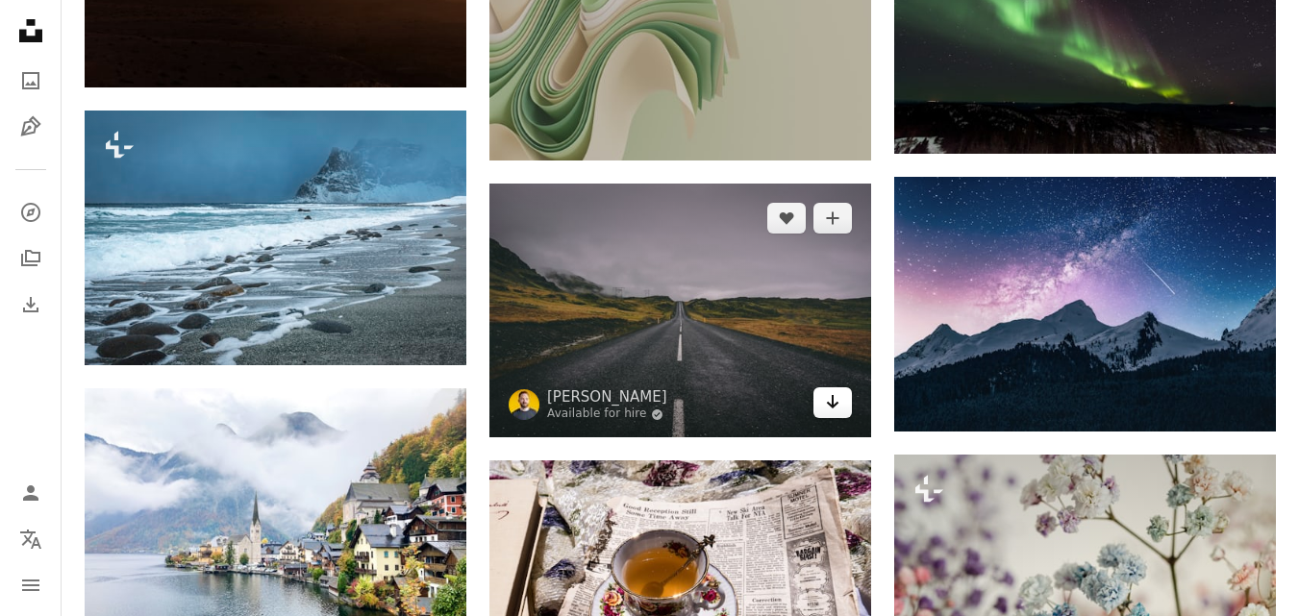
click at [826, 408] on icon "Arrow pointing down" at bounding box center [832, 401] width 15 height 23
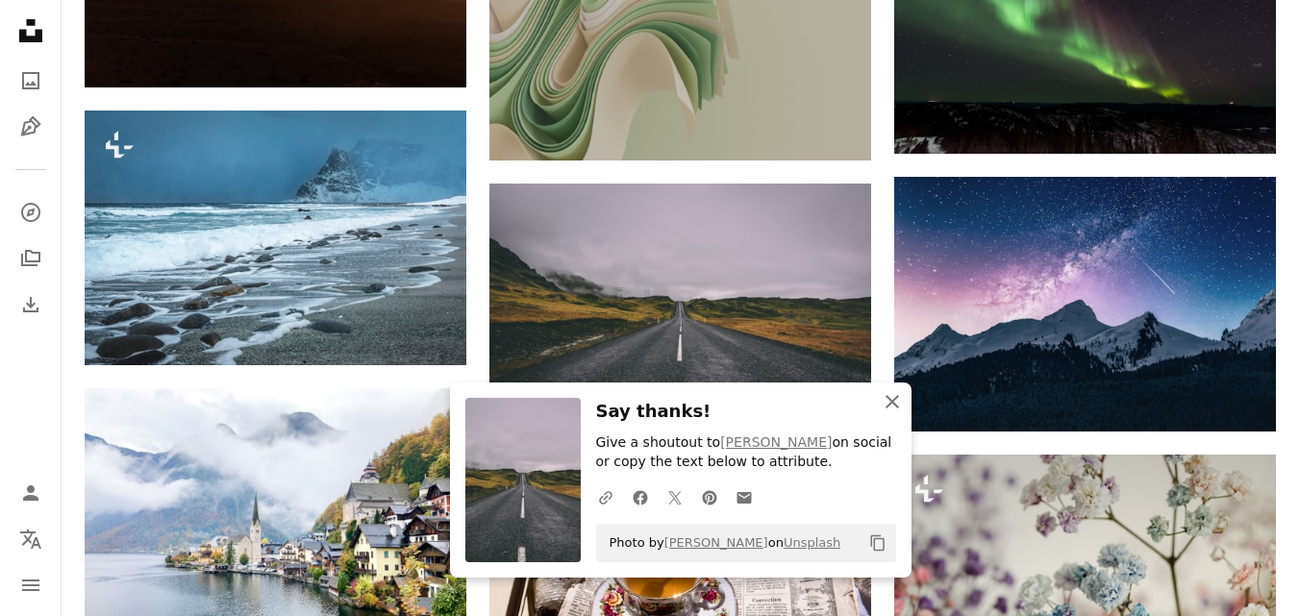
click at [899, 407] on icon "An X shape" at bounding box center [892, 401] width 23 height 23
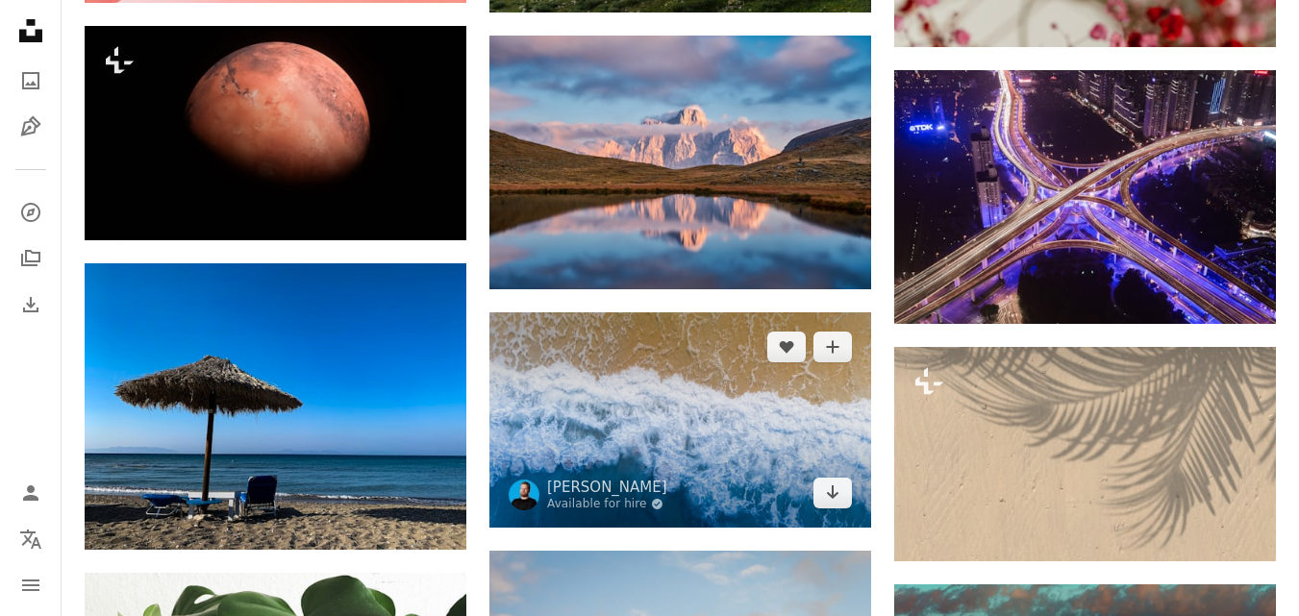
scroll to position [18443, 0]
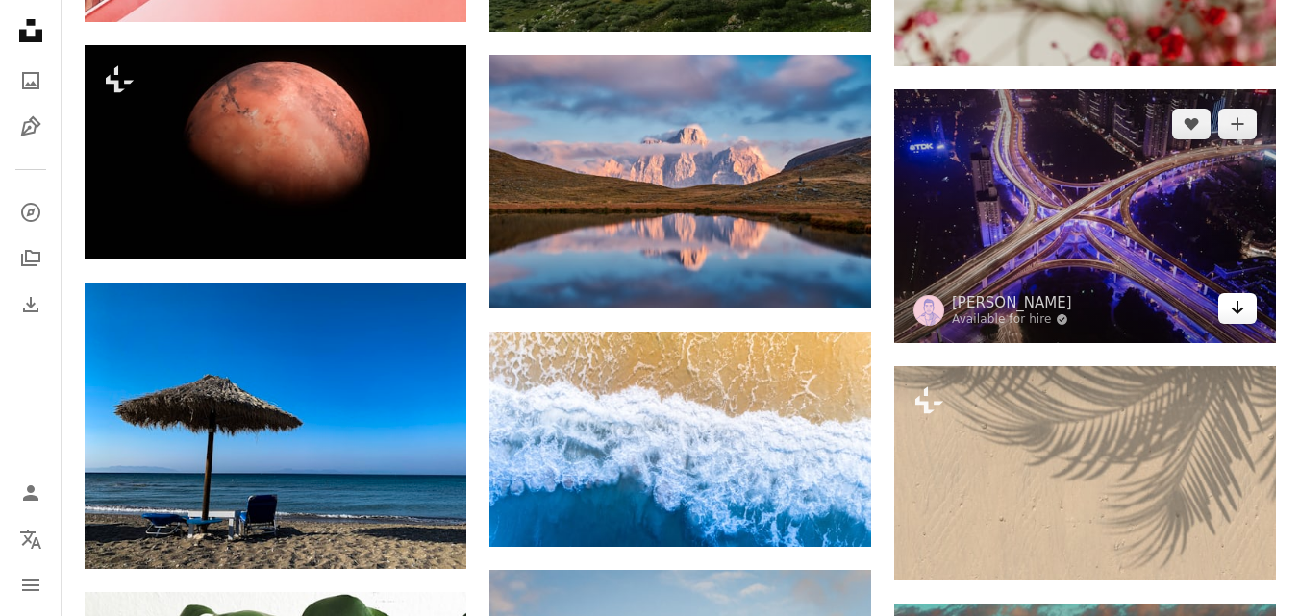
click at [1243, 311] on icon "Arrow pointing down" at bounding box center [1237, 307] width 15 height 23
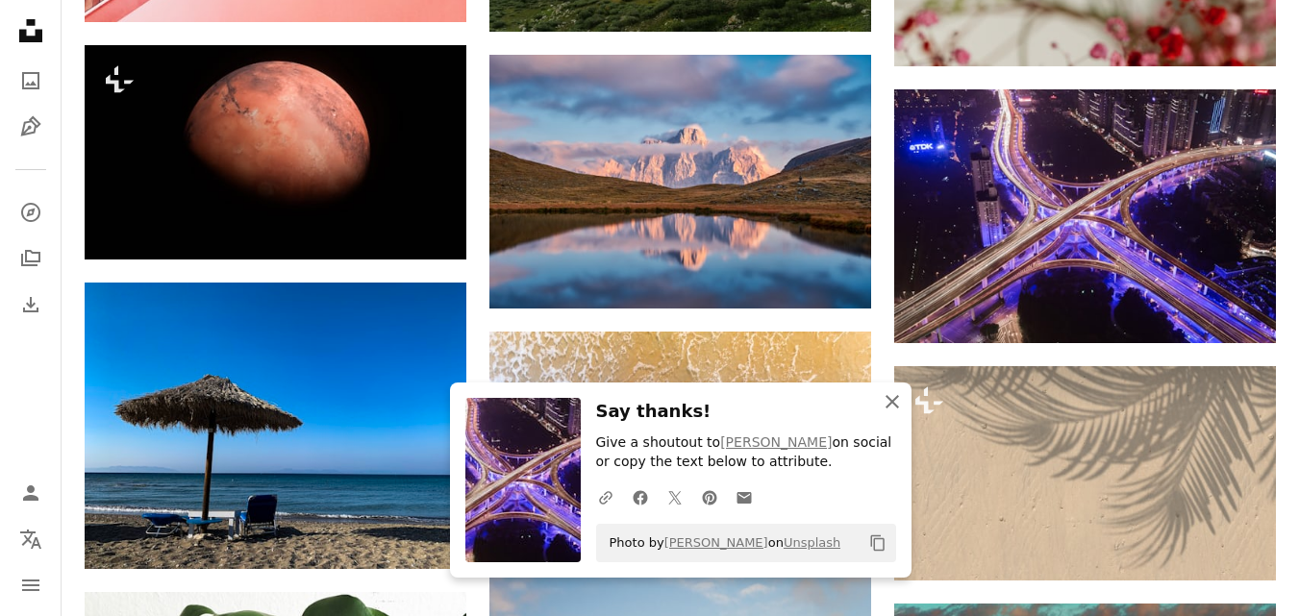
click at [899, 400] on icon "An X shape" at bounding box center [892, 401] width 23 height 23
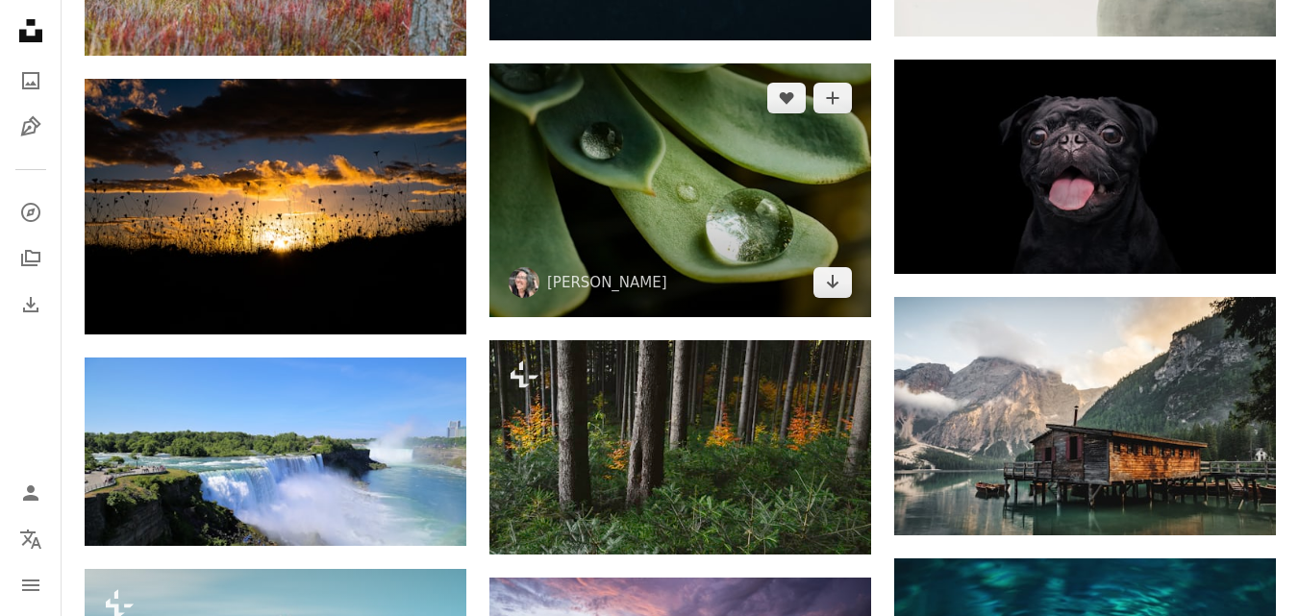
scroll to position [20751, 0]
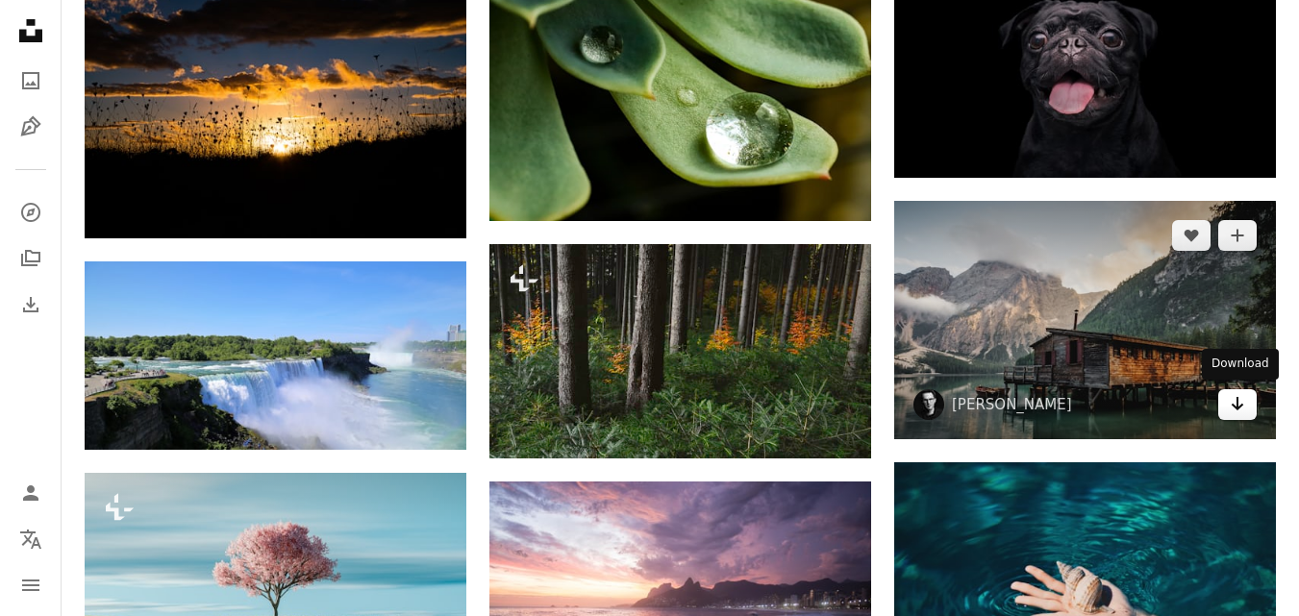
click at [1246, 403] on link "Arrow pointing down" at bounding box center [1237, 404] width 38 height 31
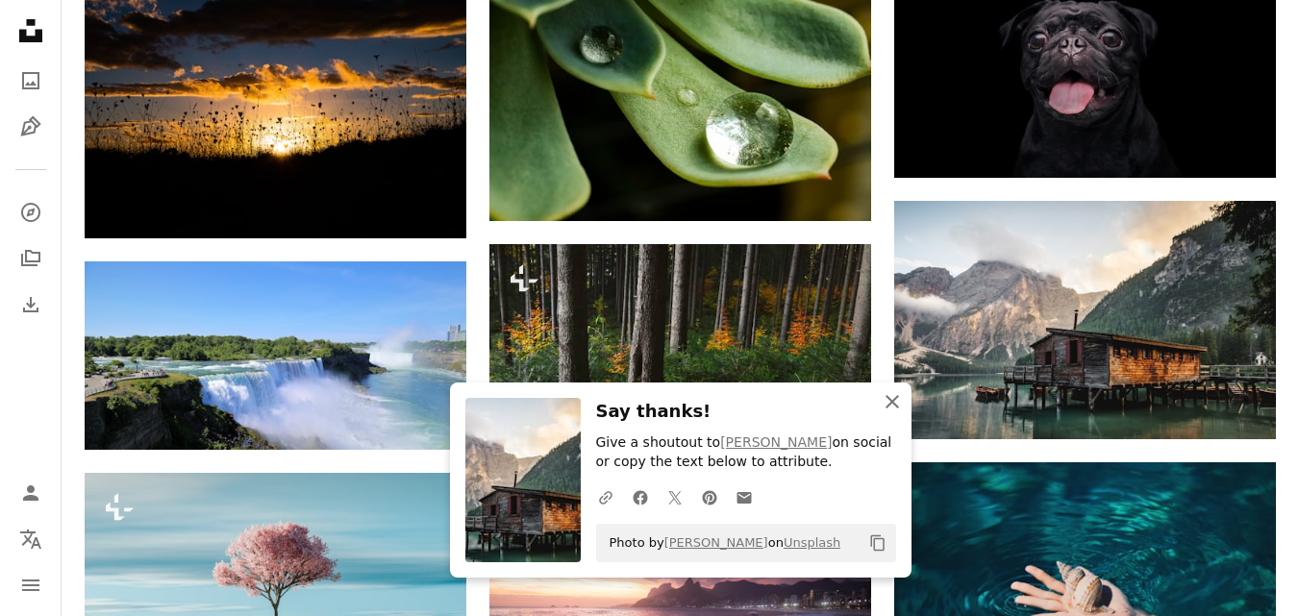
click at [893, 400] on icon "button" at bounding box center [892, 401] width 13 height 13
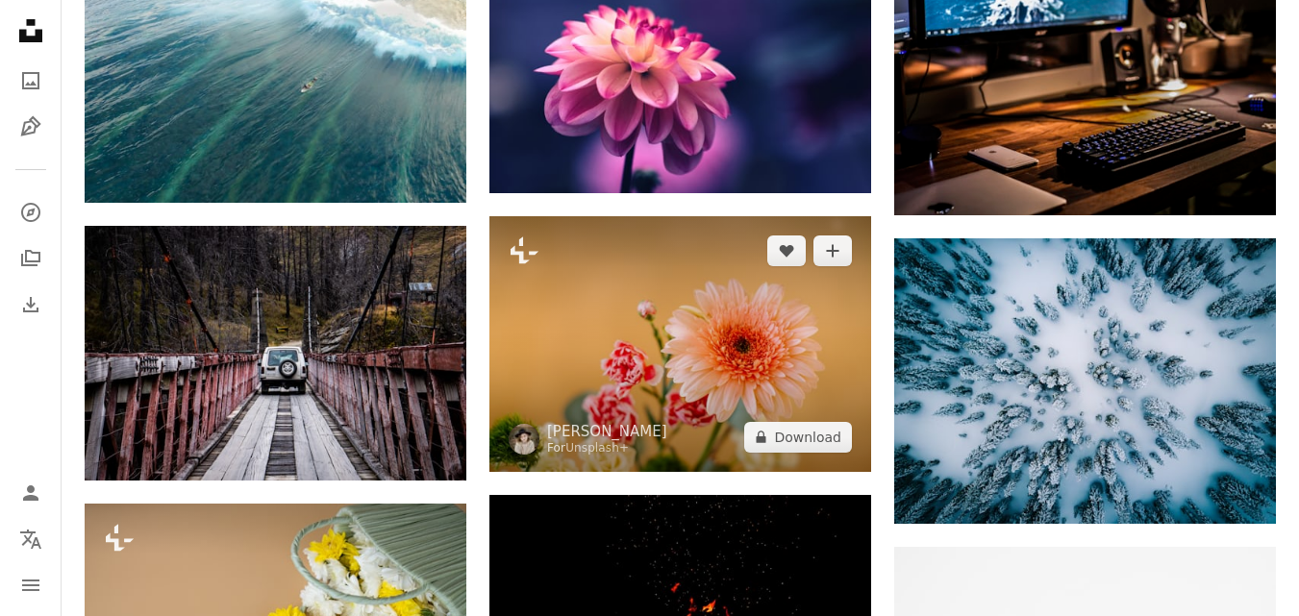
scroll to position [21905, 0]
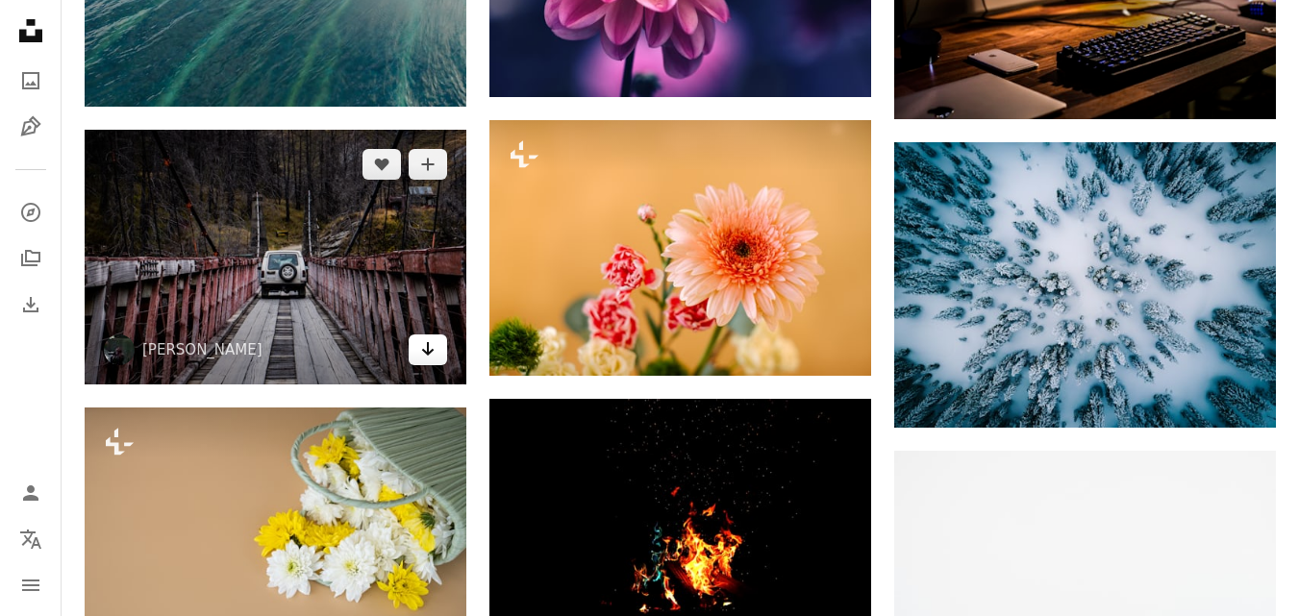
click at [433, 351] on icon "Arrow pointing down" at bounding box center [427, 349] width 15 height 23
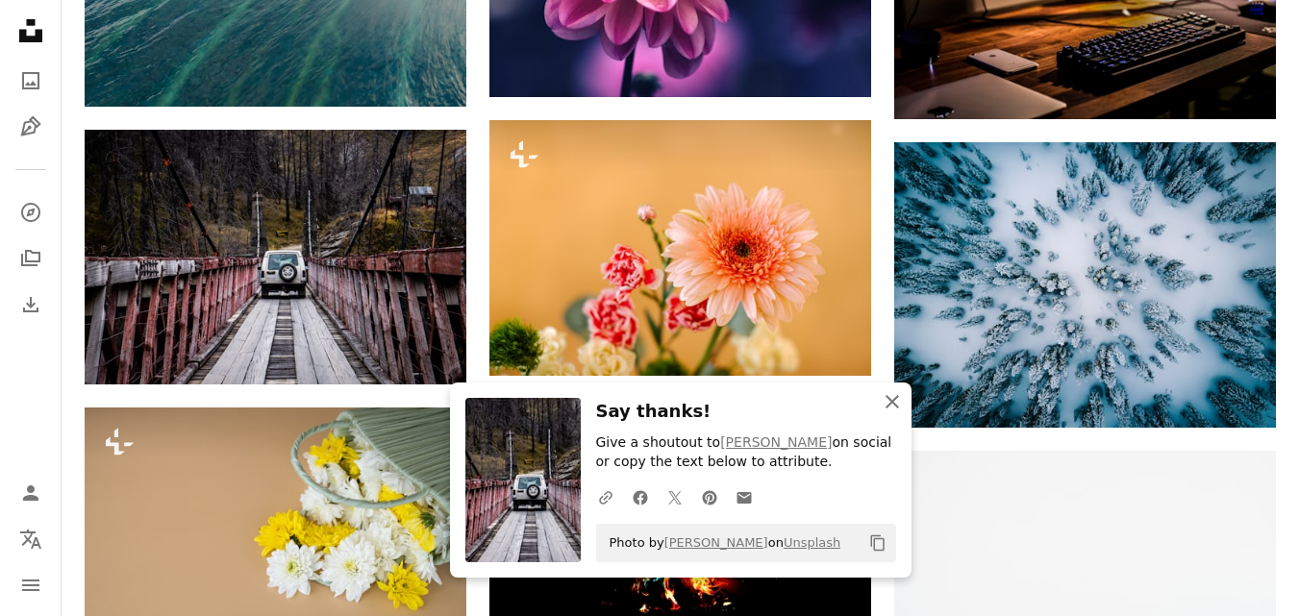
click at [892, 402] on icon "button" at bounding box center [892, 401] width 13 height 13
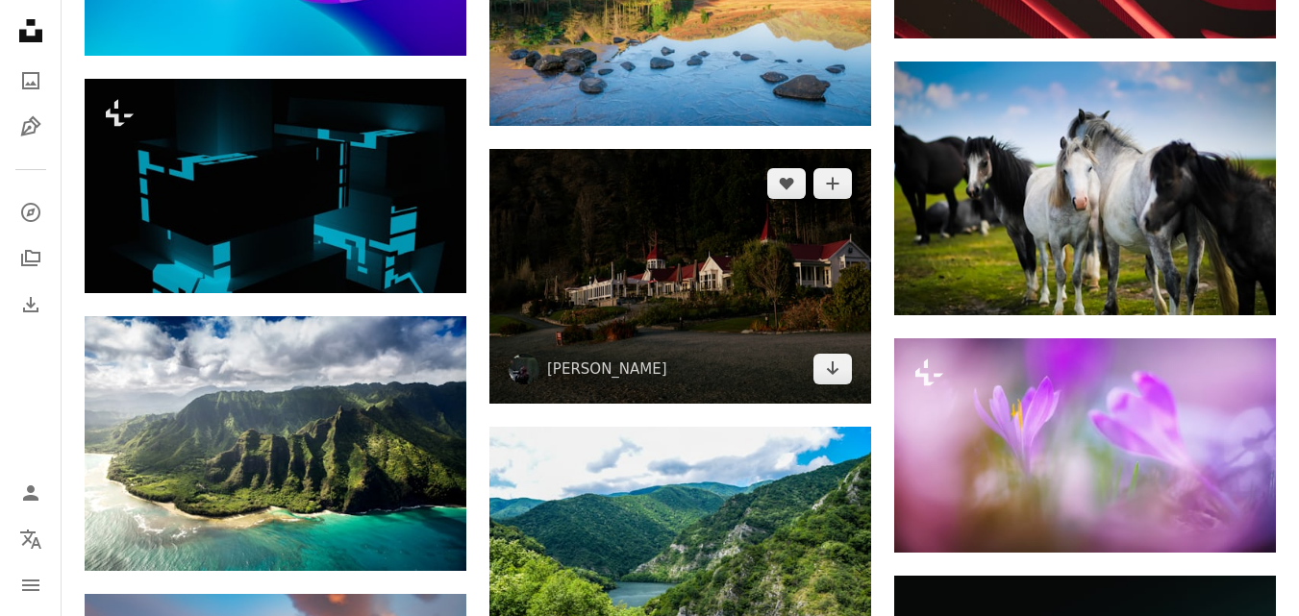
scroll to position [26713, 0]
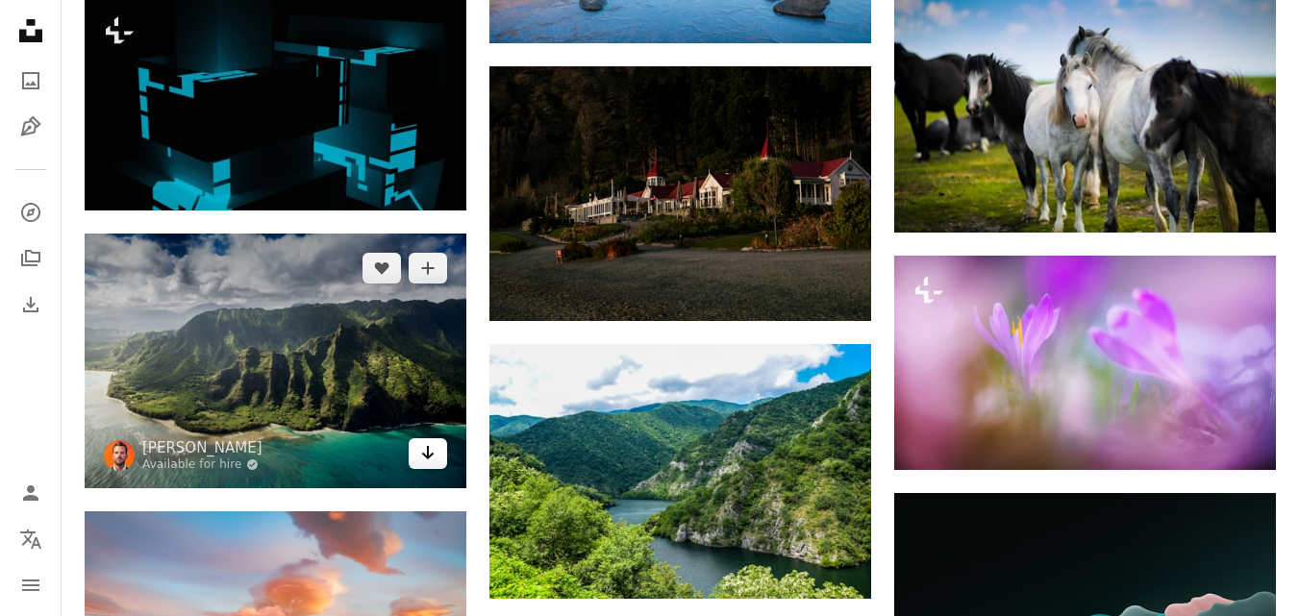
click at [435, 460] on link "Arrow pointing down" at bounding box center [428, 454] width 38 height 31
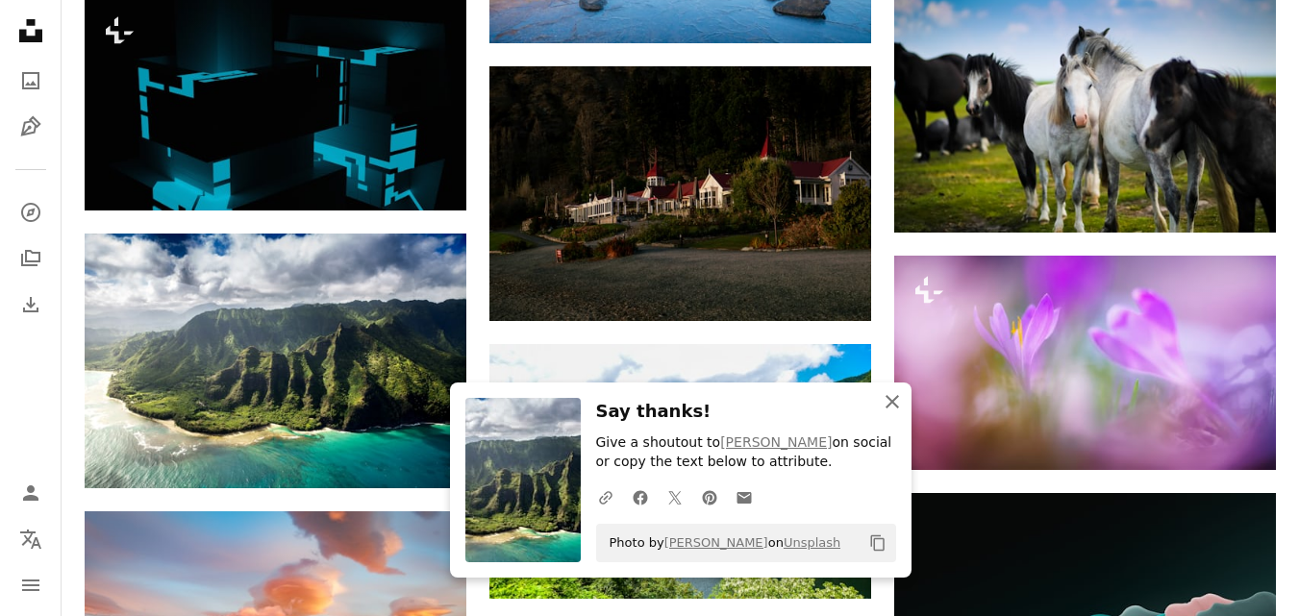
click at [890, 401] on icon "An X shape" at bounding box center [892, 401] width 23 height 23
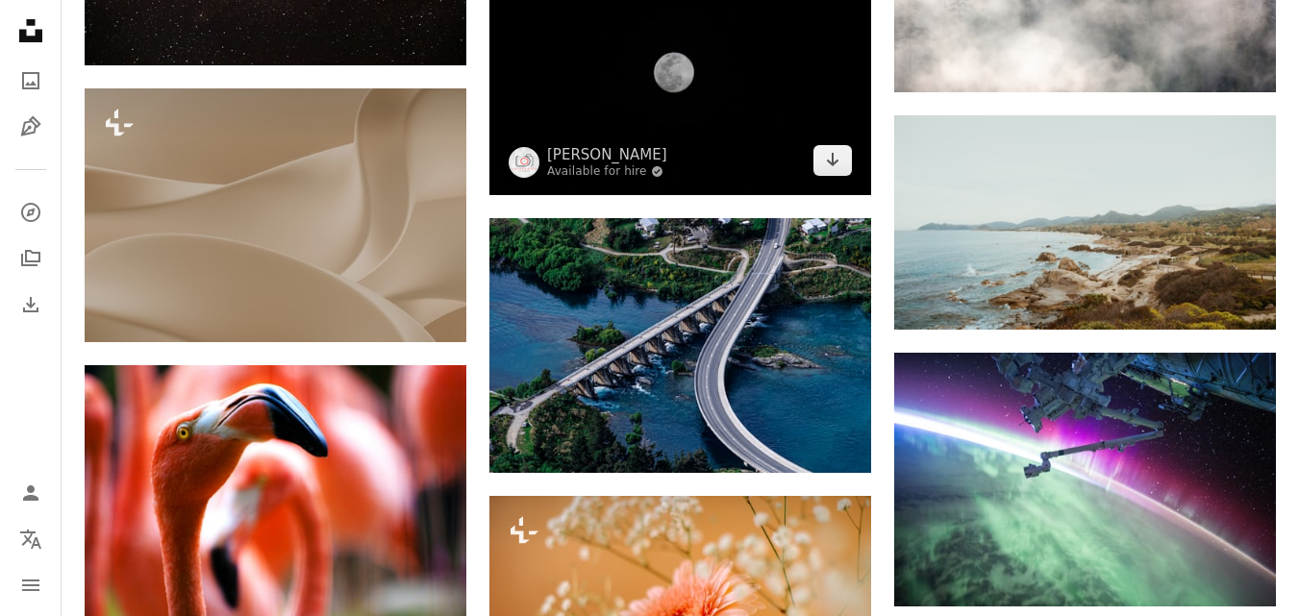
scroll to position [30368, 0]
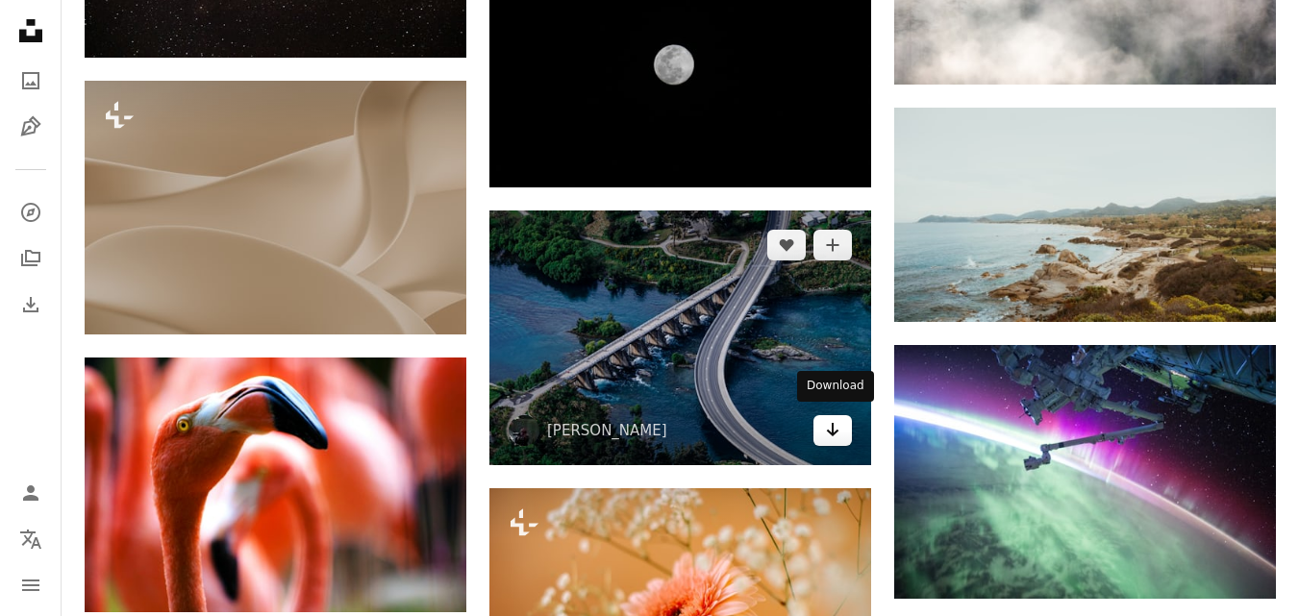
click at [826, 431] on icon "Arrow pointing down" at bounding box center [832, 429] width 15 height 23
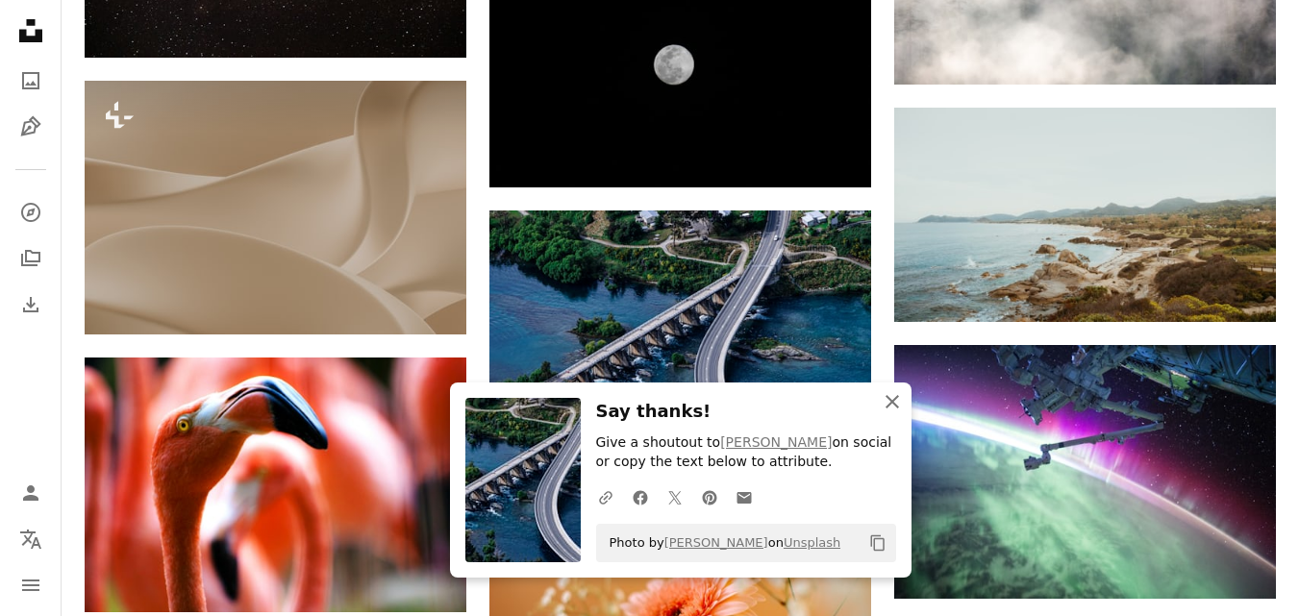
click at [894, 403] on icon "button" at bounding box center [892, 401] width 13 height 13
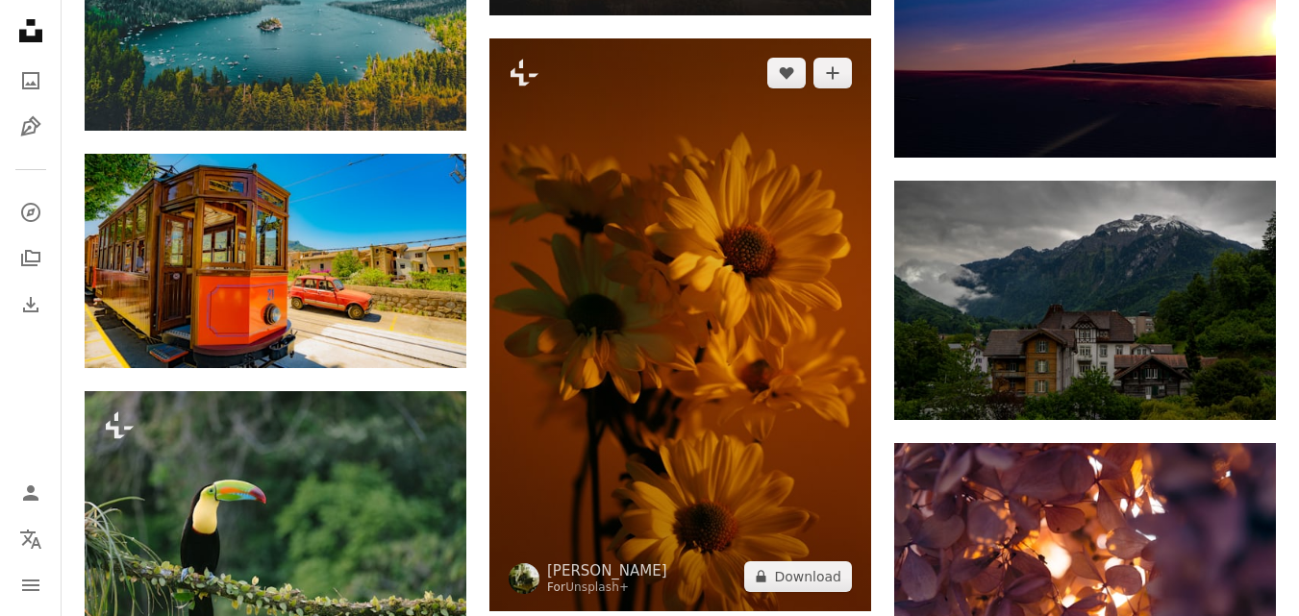
scroll to position [31714, 0]
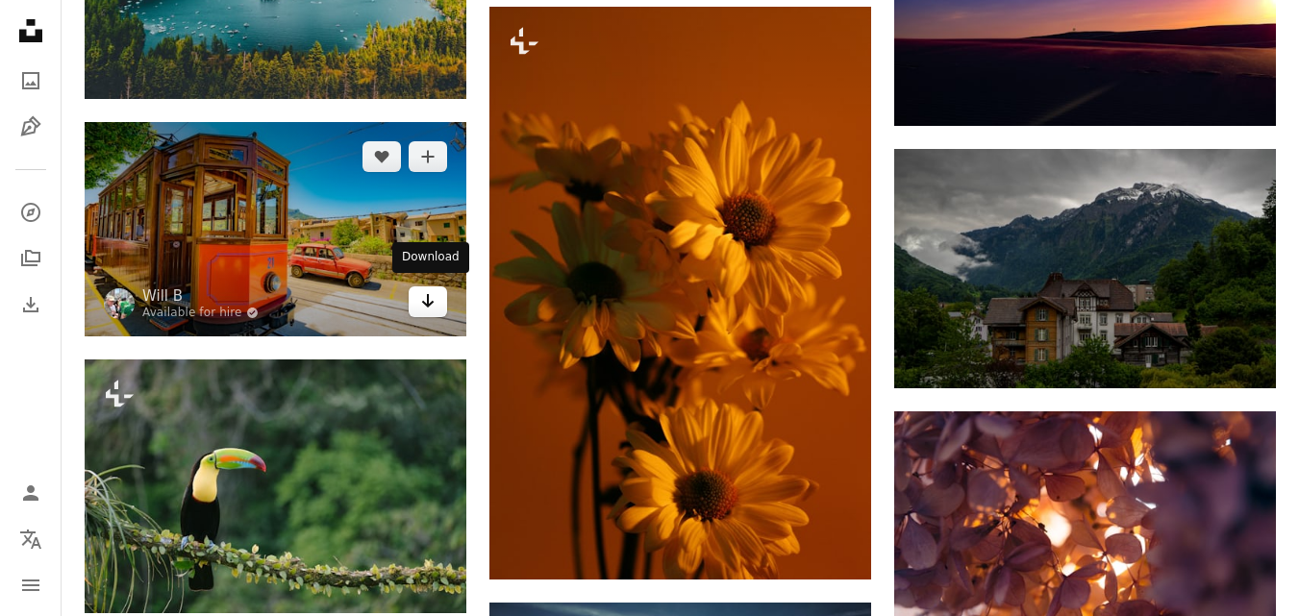
click at [430, 294] on icon "Arrow pointing down" at bounding box center [427, 300] width 15 height 23
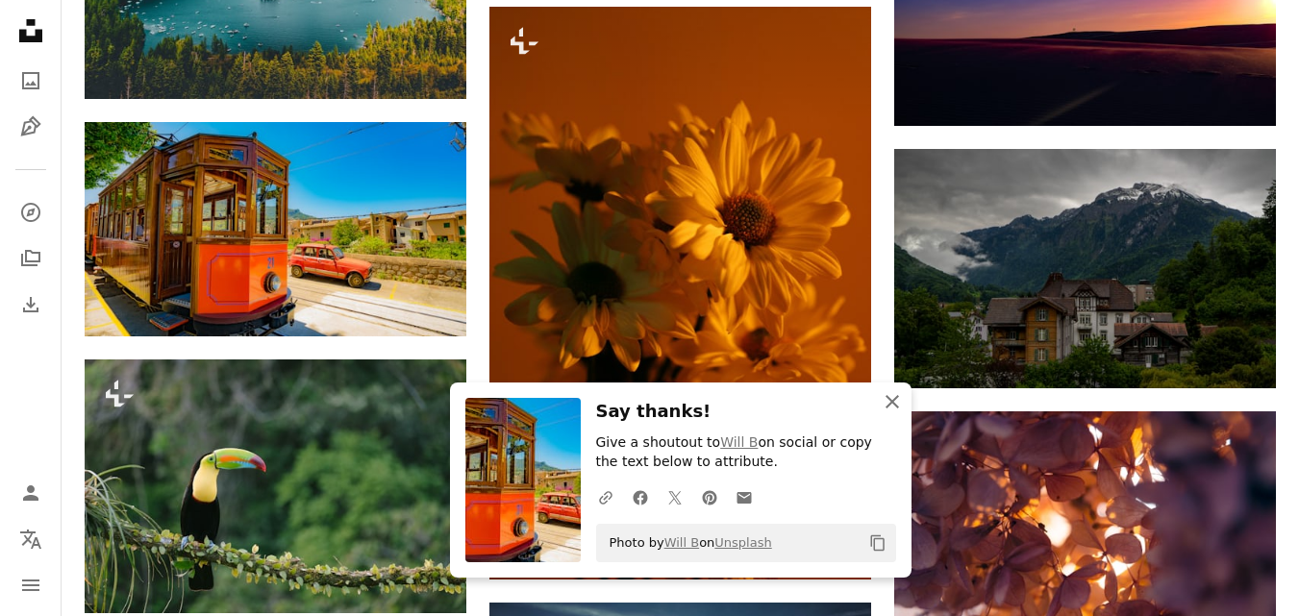
click at [896, 397] on icon "button" at bounding box center [892, 401] width 13 height 13
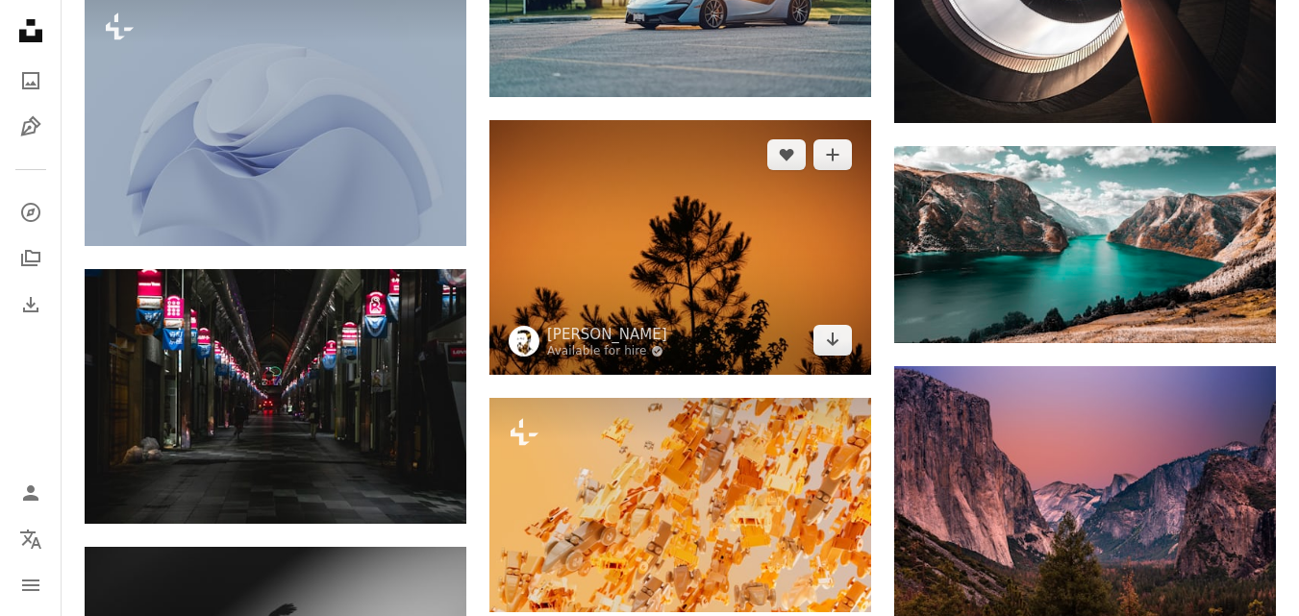
scroll to position [33926, 0]
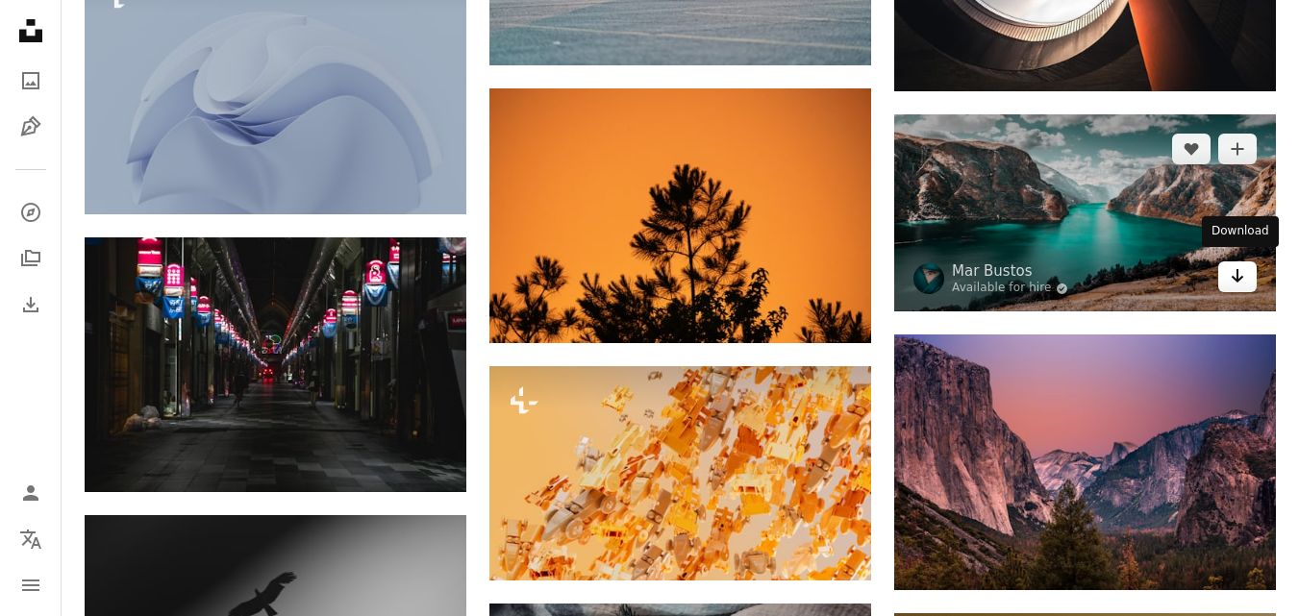
click at [1242, 265] on icon "Arrow pointing down" at bounding box center [1237, 275] width 15 height 23
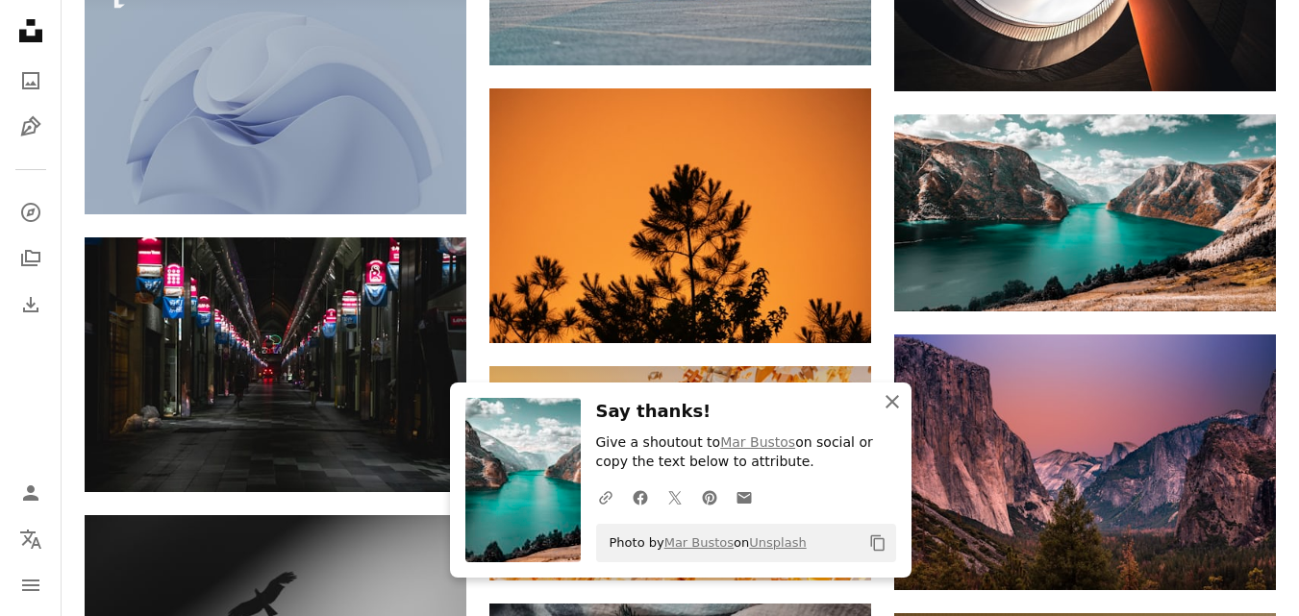
click at [897, 394] on icon "An X shape" at bounding box center [892, 401] width 23 height 23
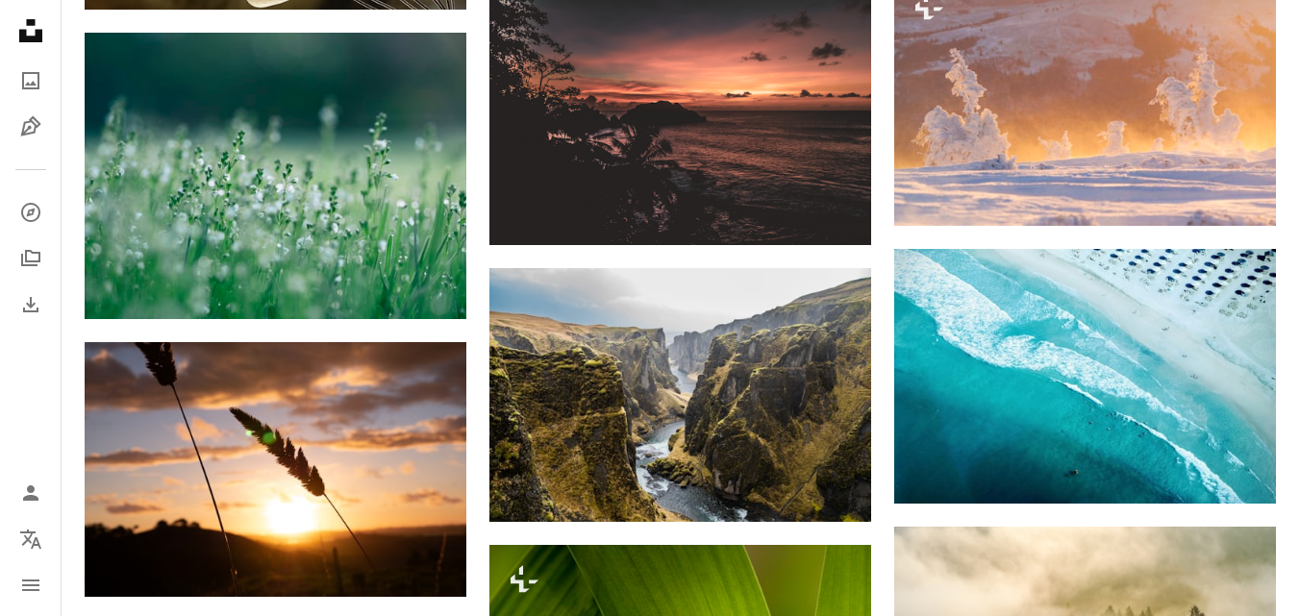
scroll to position [37773, 0]
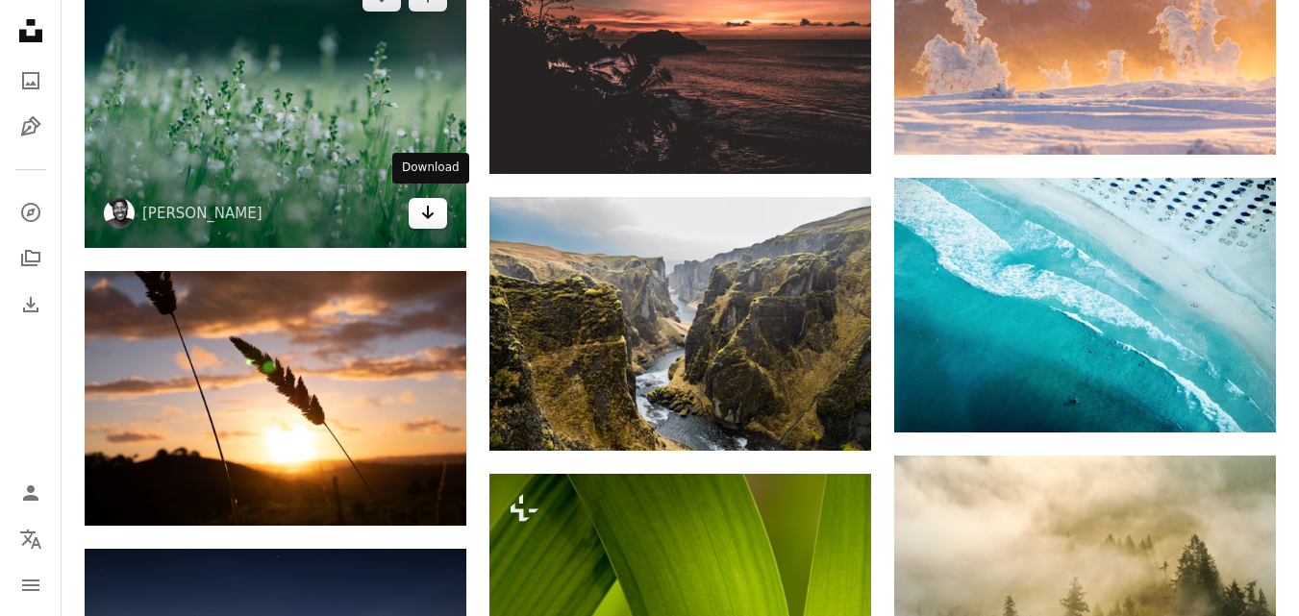
click at [427, 206] on icon "Download" at bounding box center [428, 212] width 13 height 13
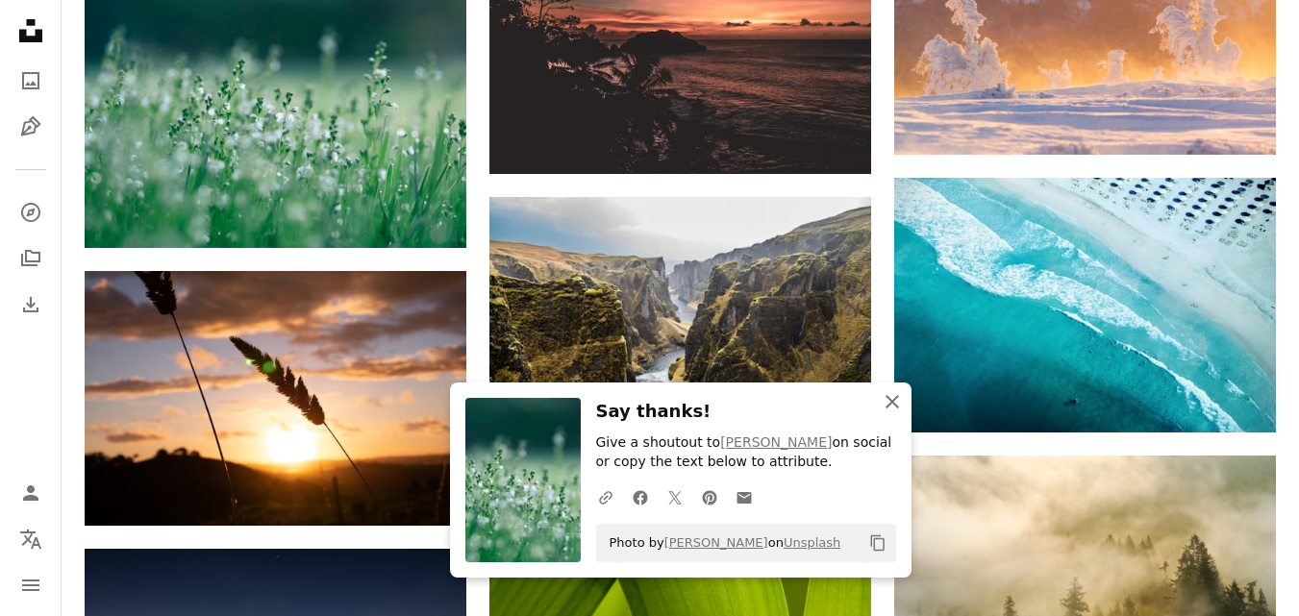
click at [896, 402] on icon "An X shape" at bounding box center [892, 401] width 23 height 23
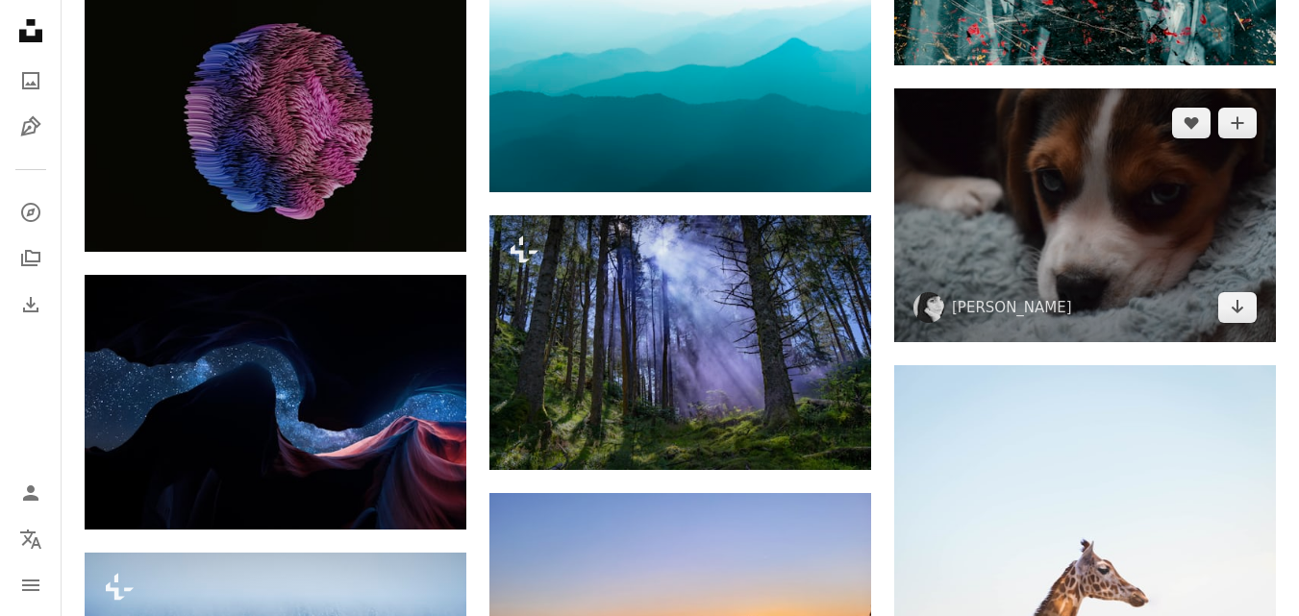
scroll to position [45082, 0]
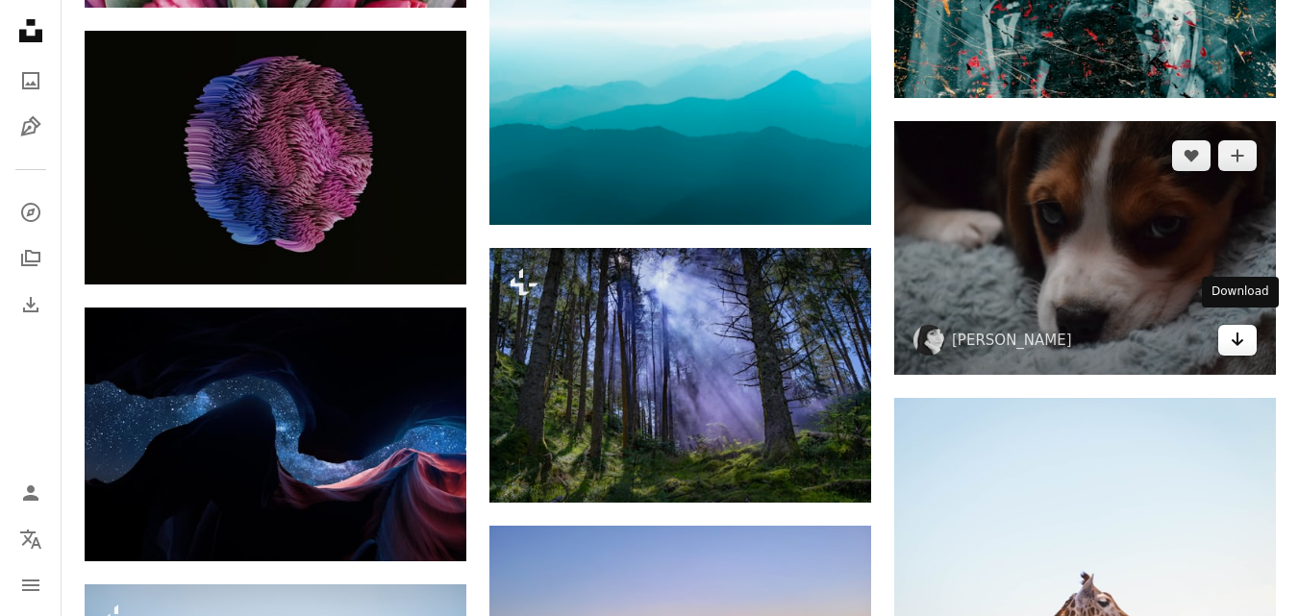
click at [1241, 333] on icon "Download" at bounding box center [1238, 339] width 13 height 13
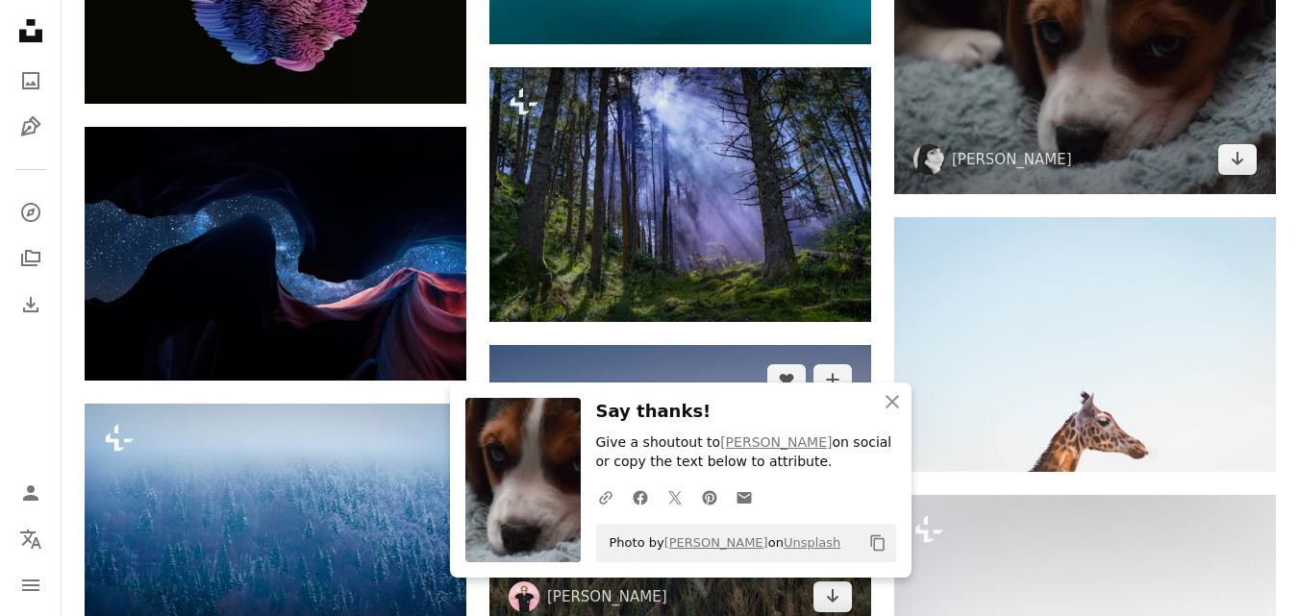
scroll to position [45274, 0]
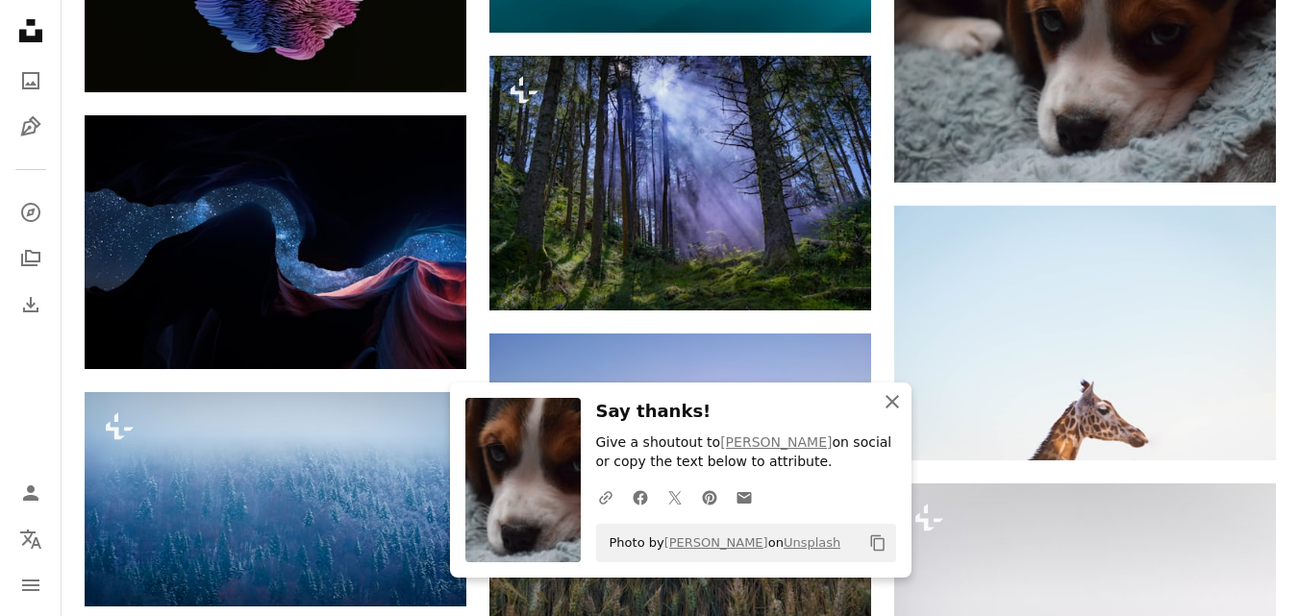
click at [894, 397] on icon "An X shape" at bounding box center [892, 401] width 23 height 23
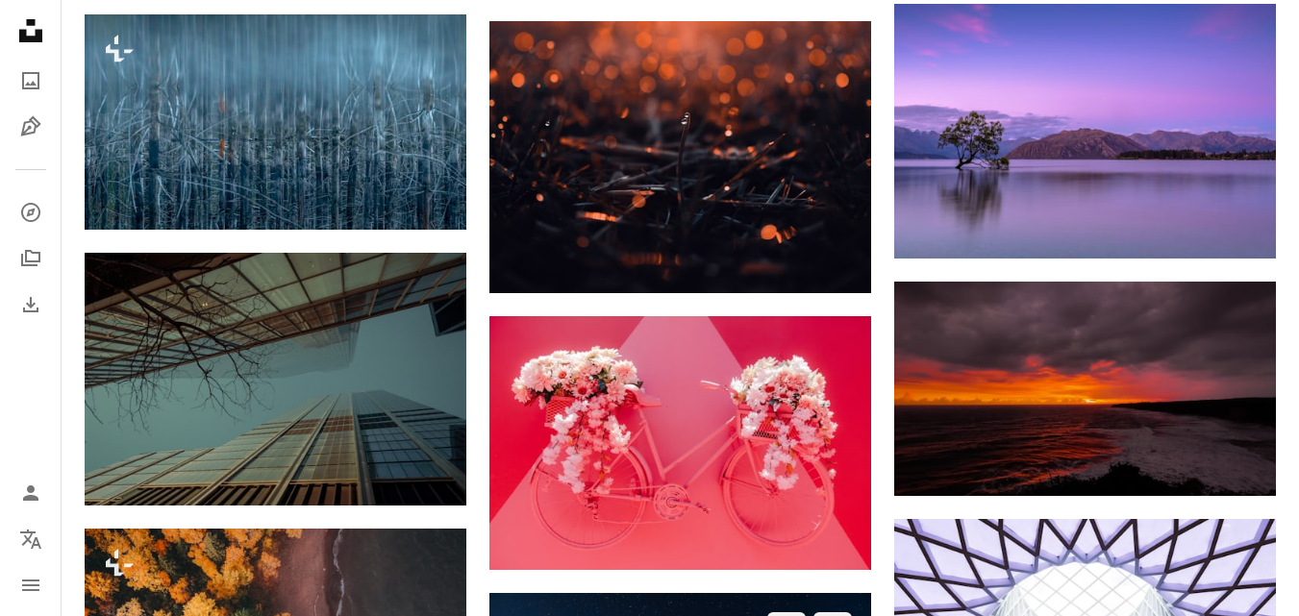
scroll to position [47198, 0]
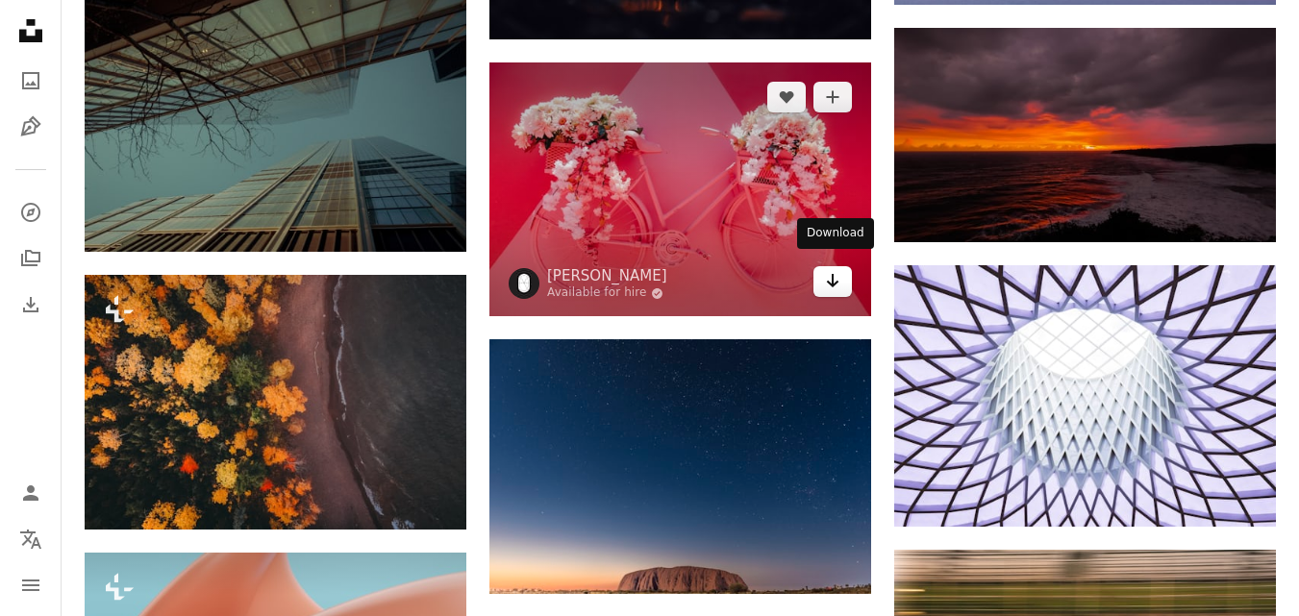
click at [824, 278] on link "Arrow pointing down" at bounding box center [833, 281] width 38 height 31
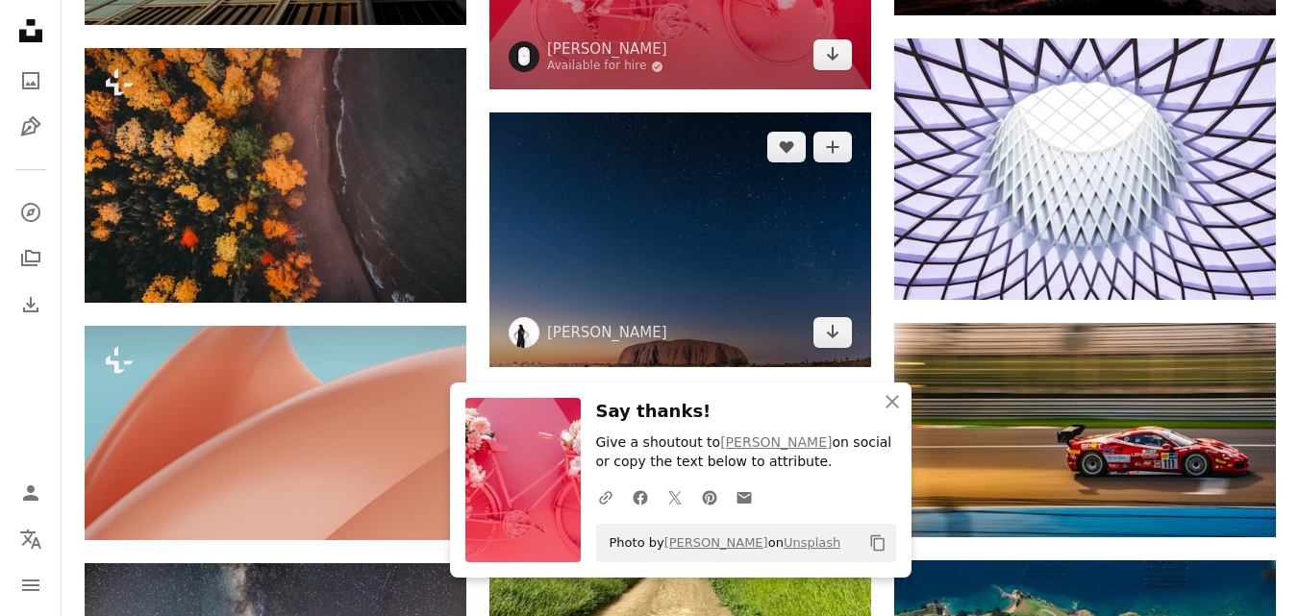
scroll to position [47486, 0]
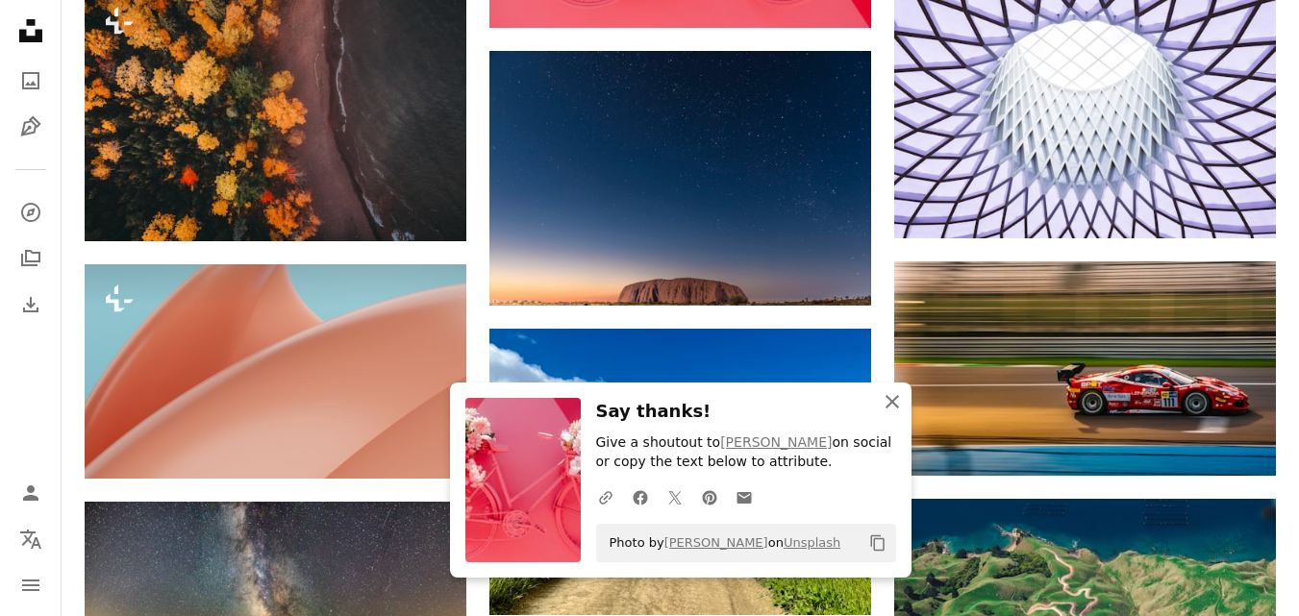
click at [891, 400] on icon "button" at bounding box center [892, 401] width 13 height 13
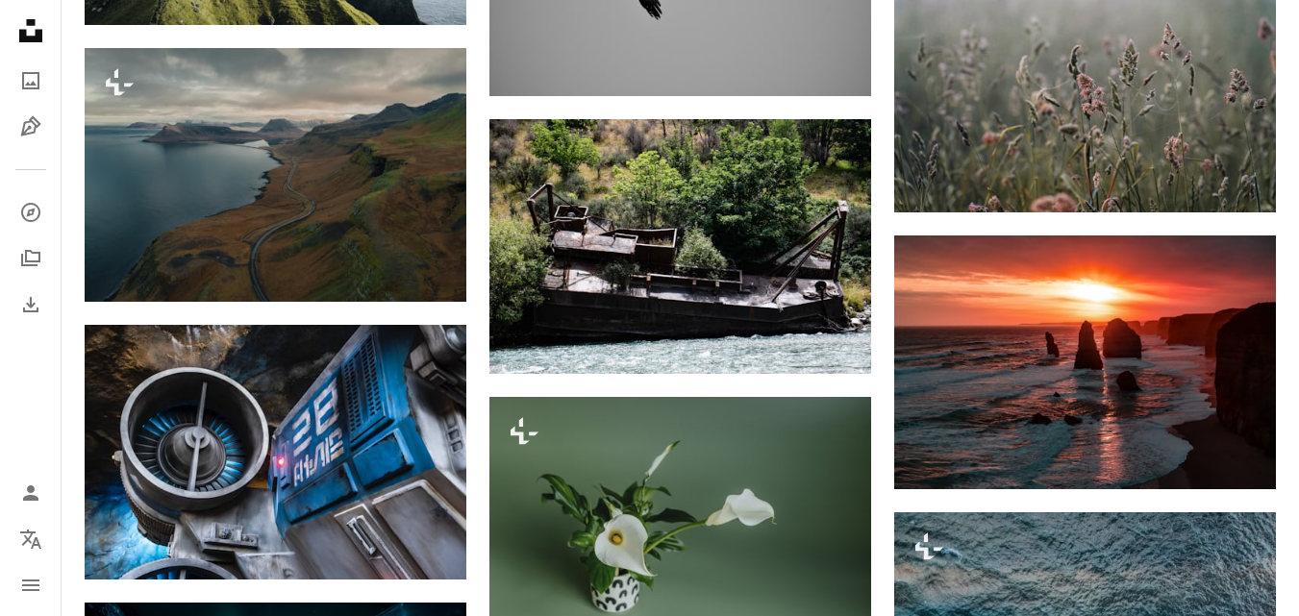
scroll to position [57199, 0]
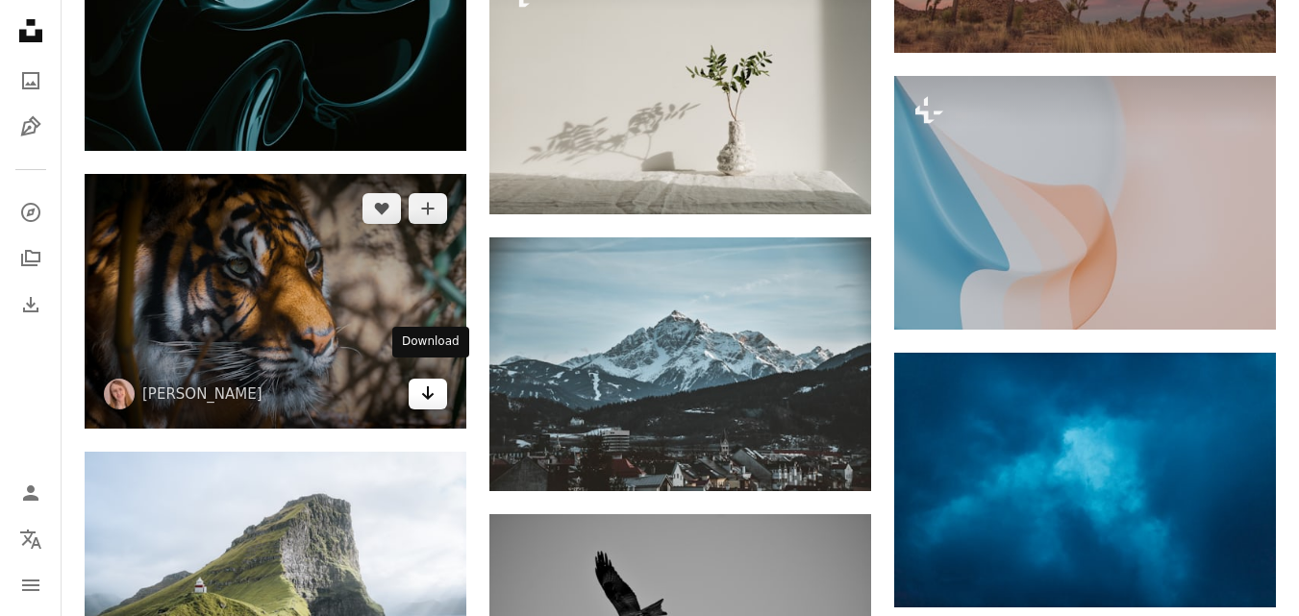
click at [425, 385] on icon "Arrow pointing down" at bounding box center [427, 393] width 15 height 23
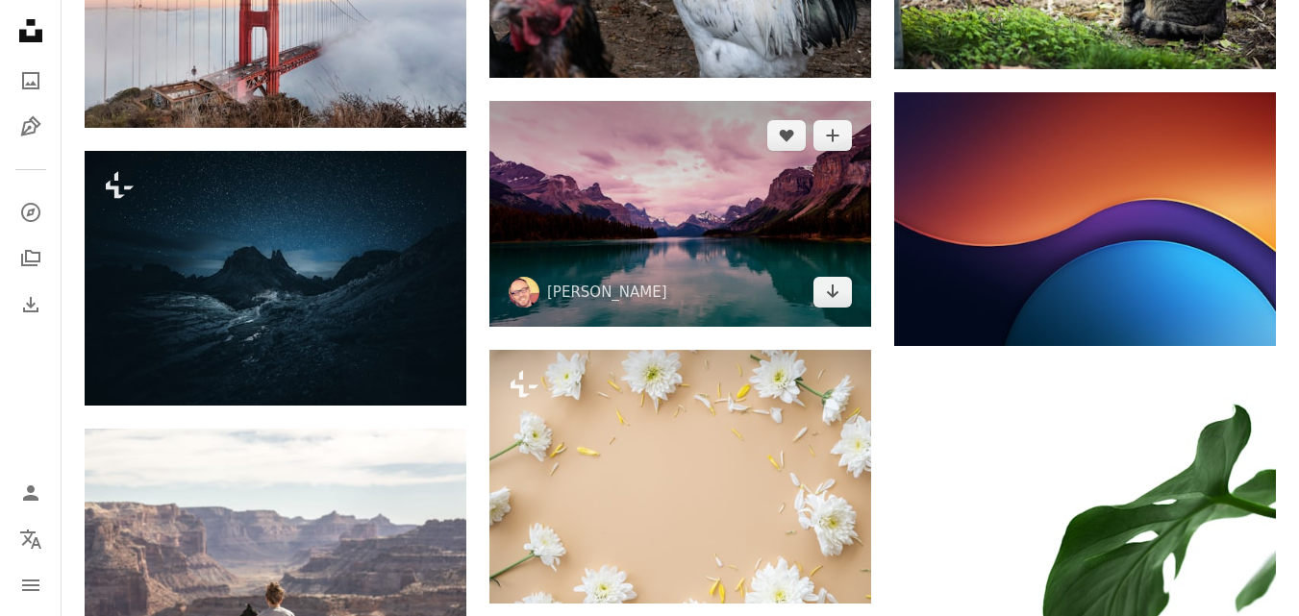
scroll to position [65374, 0]
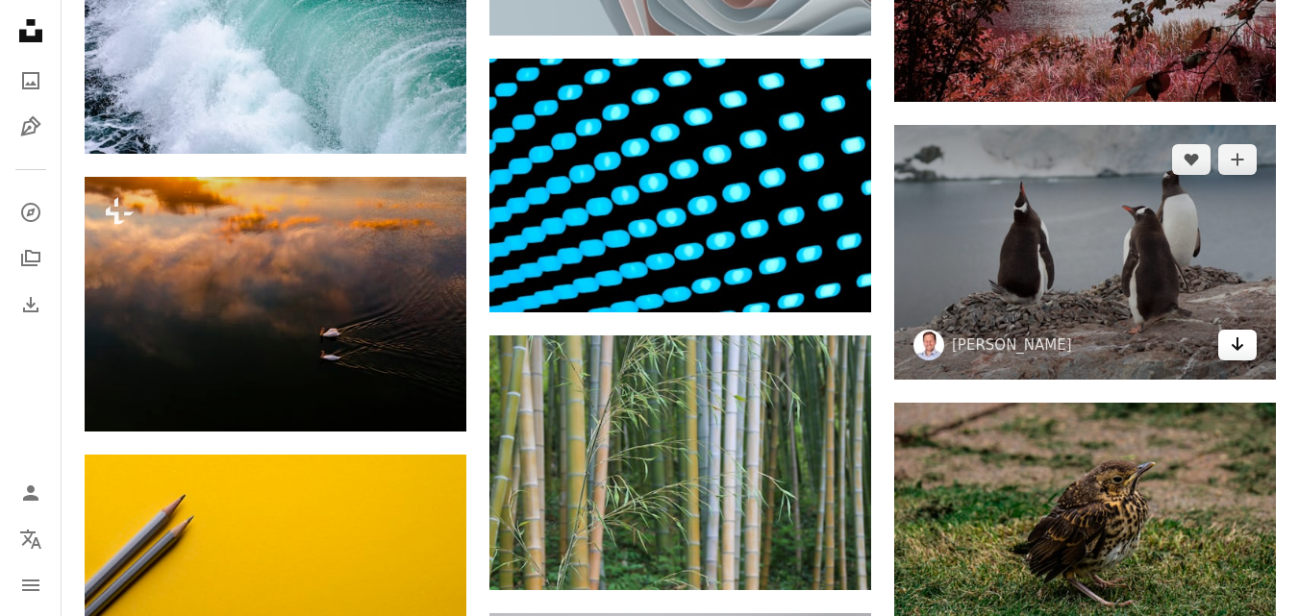
click at [1237, 339] on icon "Arrow pointing down" at bounding box center [1237, 344] width 15 height 23
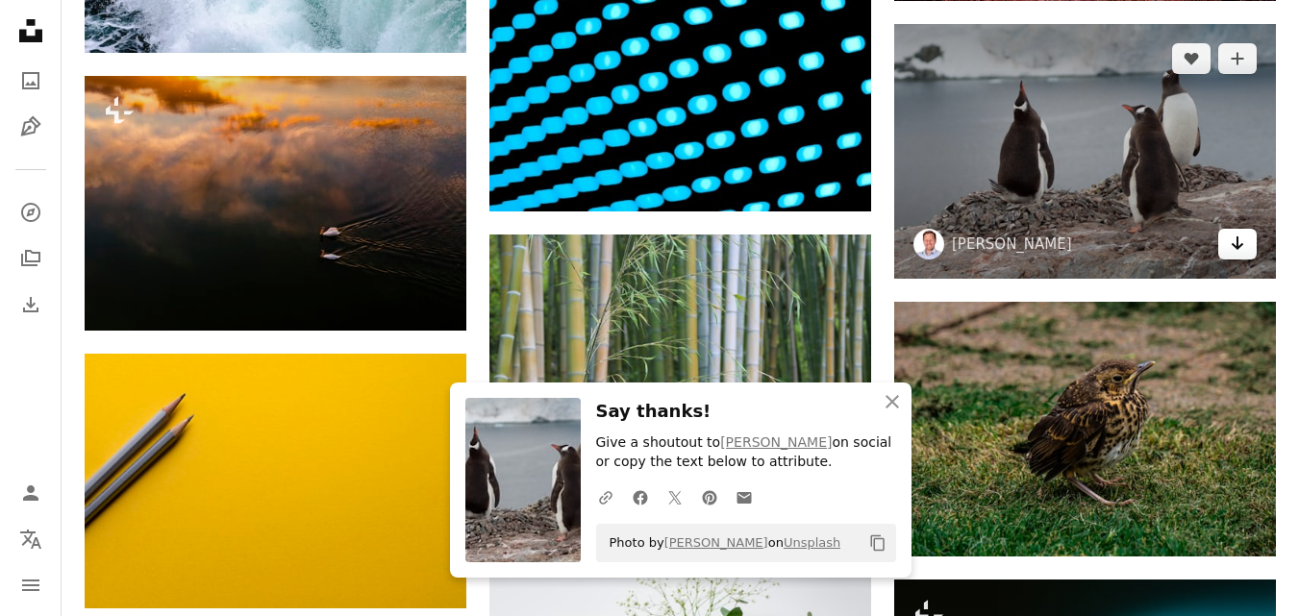
scroll to position [65662, 0]
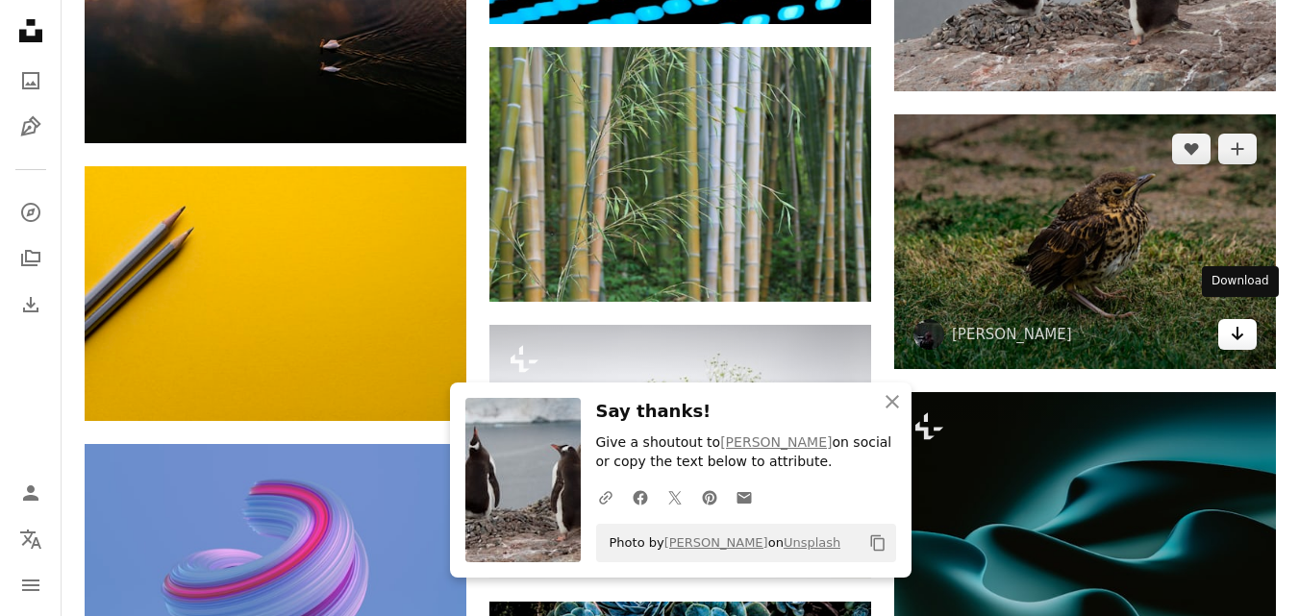
click at [1239, 327] on icon "Arrow pointing down" at bounding box center [1237, 333] width 15 height 23
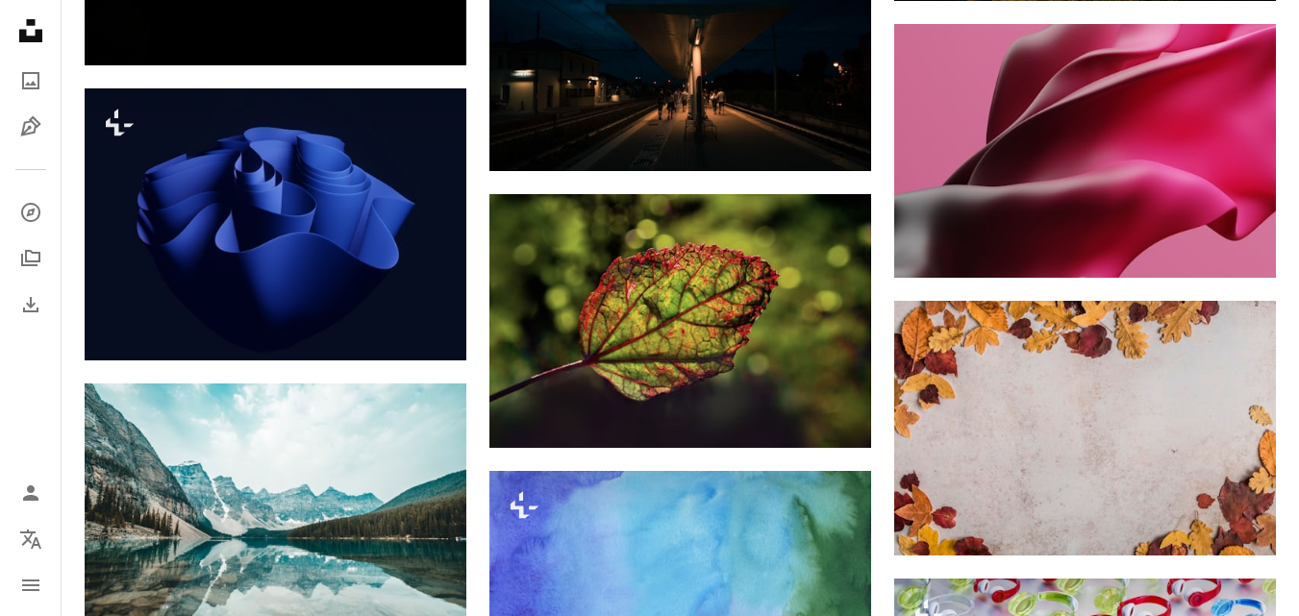
scroll to position [66624, 0]
